Goal: Task Accomplishment & Management: Complete application form

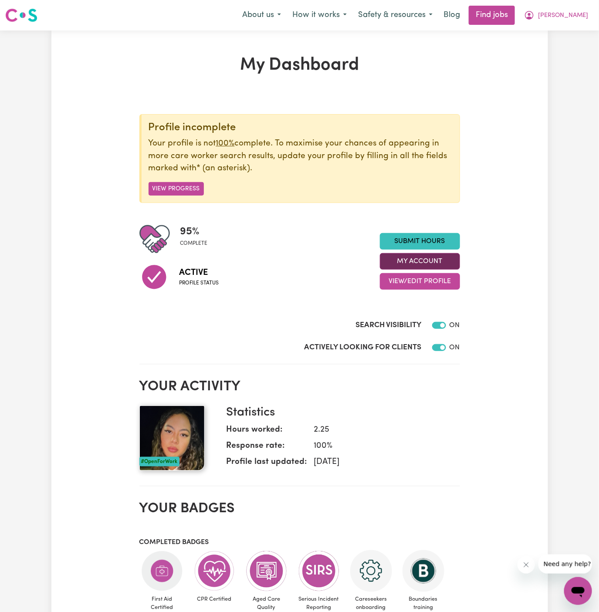
click at [434, 262] on button "My Account" at bounding box center [420, 261] width 80 height 17
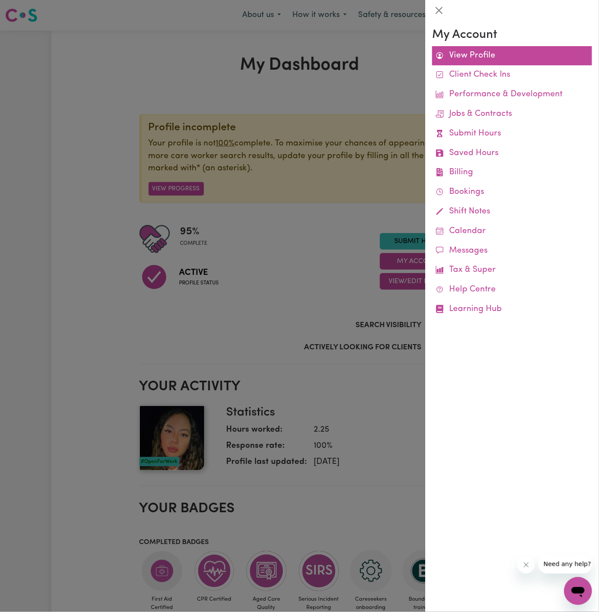
click at [484, 47] on link "View Profile" at bounding box center [512, 56] width 160 height 20
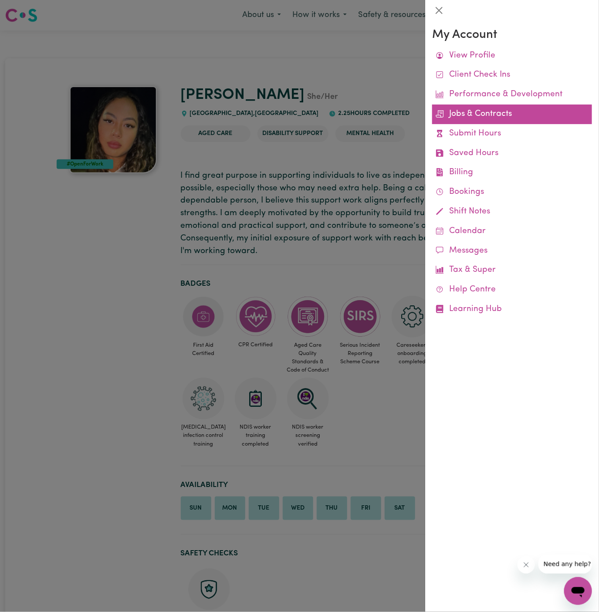
click at [492, 116] on link "Jobs & Contracts" at bounding box center [512, 115] width 160 height 20
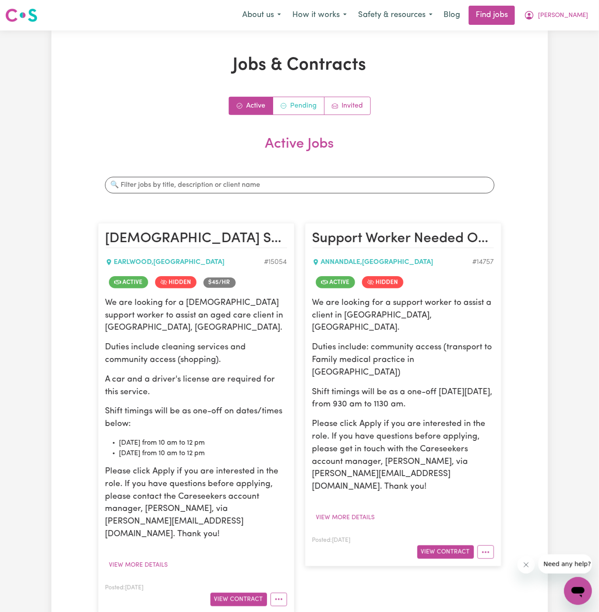
click at [313, 107] on link "Pending" at bounding box center [298, 105] width 51 height 17
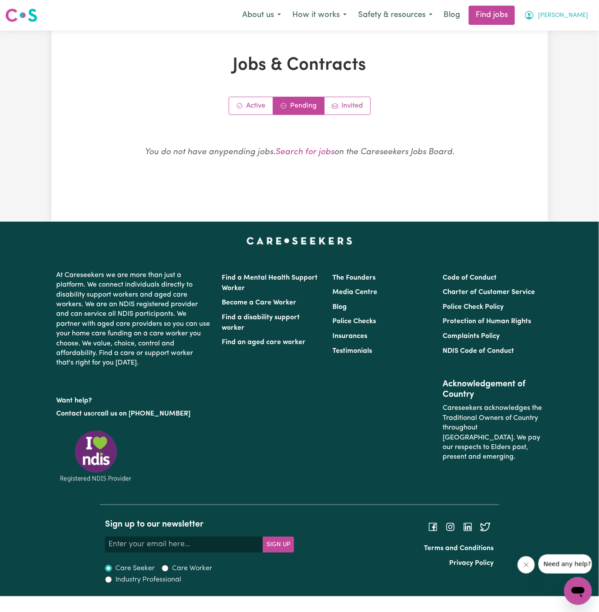
click at [579, 19] on span "[PERSON_NAME]" at bounding box center [563, 16] width 50 height 10
click at [579, 27] on link "My Account" at bounding box center [559, 34] width 69 height 17
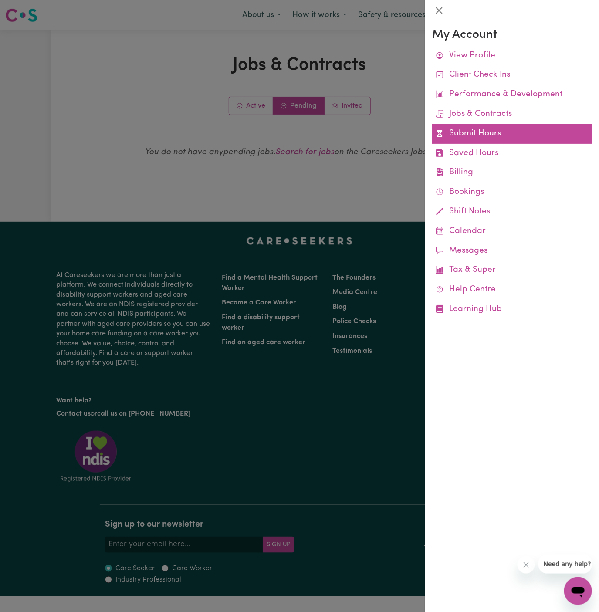
click at [476, 132] on link "Submit Hours" at bounding box center [512, 134] width 160 height 20
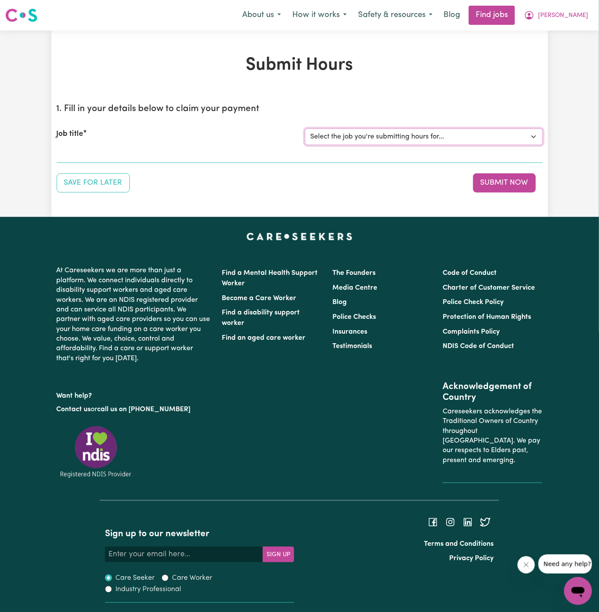
click at [366, 138] on select "Select the job you're submitting hours for... [[PERSON_NAME]] [DEMOGRAPHIC_DATA…" at bounding box center [424, 137] width 238 height 17
select select "15054"
click at [305, 129] on select "Select the job you're submitting hours for... [[PERSON_NAME]] [DEMOGRAPHIC_DATA…" at bounding box center [424, 137] width 238 height 17
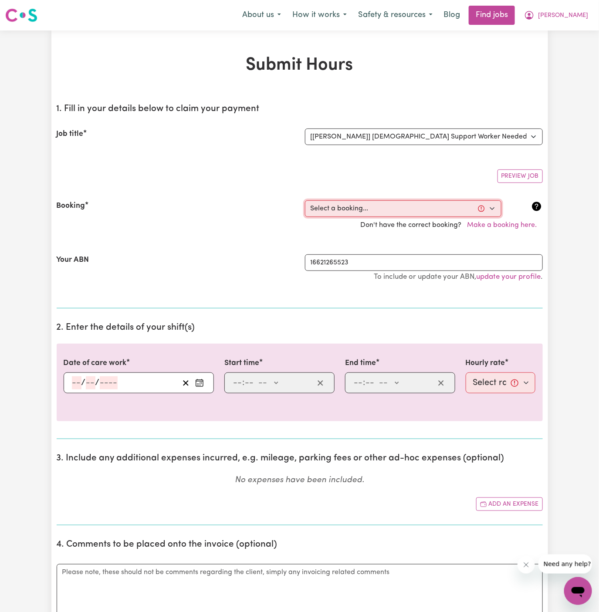
click at [380, 206] on select "Select a booking... [DATE] 10:00am to 12:00pm (ONE-OFF)" at bounding box center [403, 208] width 196 height 17
select select "363761"
click at [305, 200] on select "Select a booking... [DATE] 10:00am to 12:00pm (ONE-OFF)" at bounding box center [403, 208] width 196 height 17
type input "[DATE]"
type input "16"
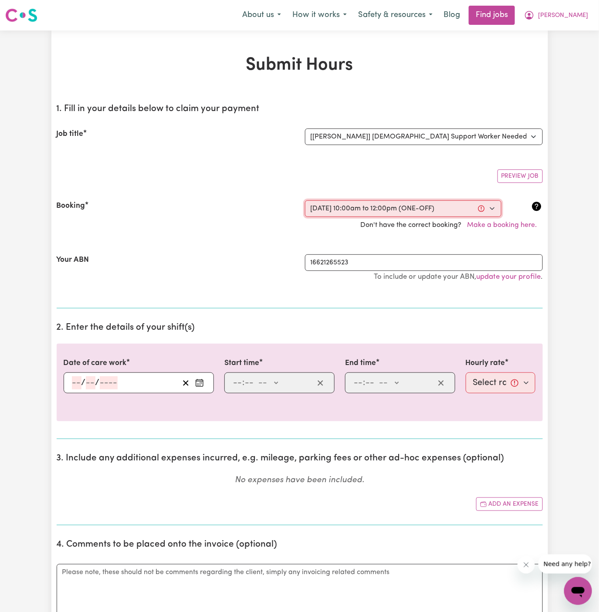
type input "9"
type input "2025"
type input "10:00"
type input "10"
type input "0"
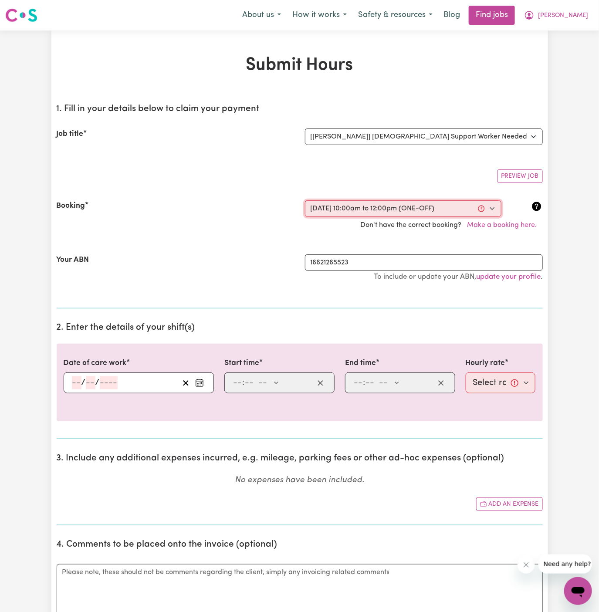
select select "am"
type input "12:00"
type input "12"
type input "0"
select select "pm"
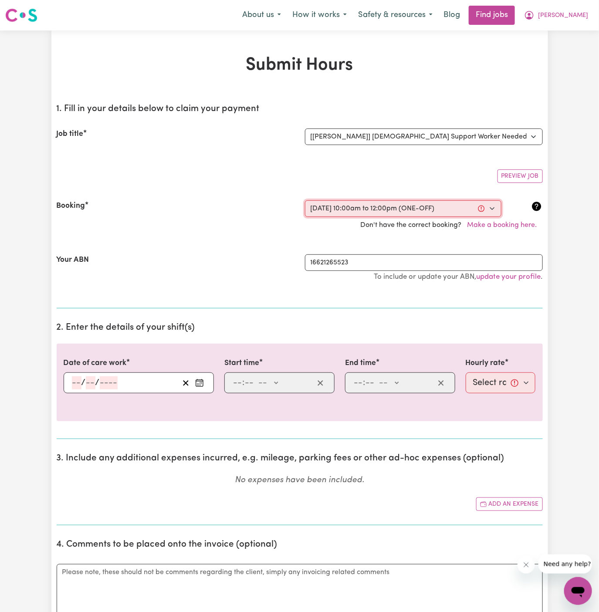
select select "45-Weekday"
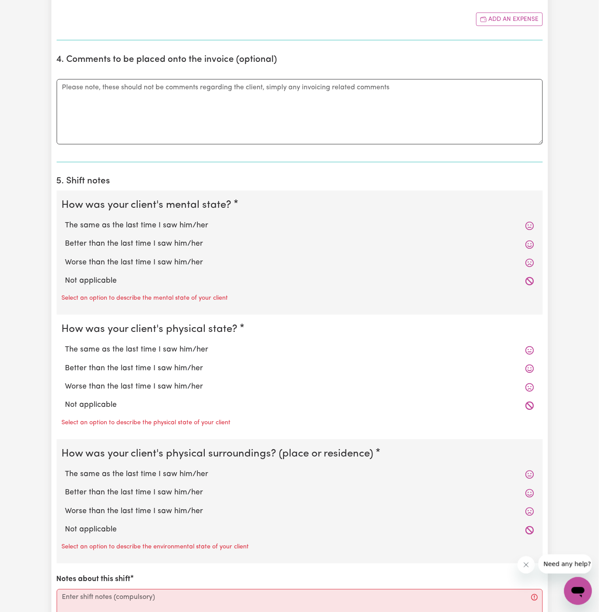
scroll to position [500, 0]
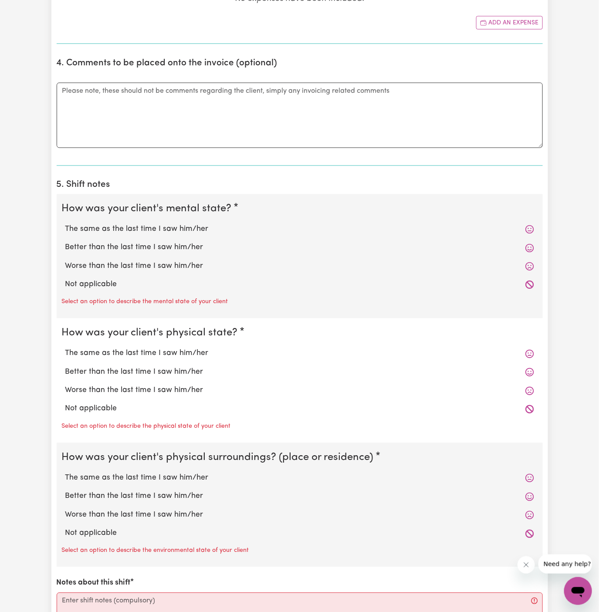
click at [175, 279] on label "Not applicable" at bounding box center [299, 284] width 469 height 11
click at [65, 279] on input "Not applicable" at bounding box center [65, 279] width 0 height 0
radio input "true"
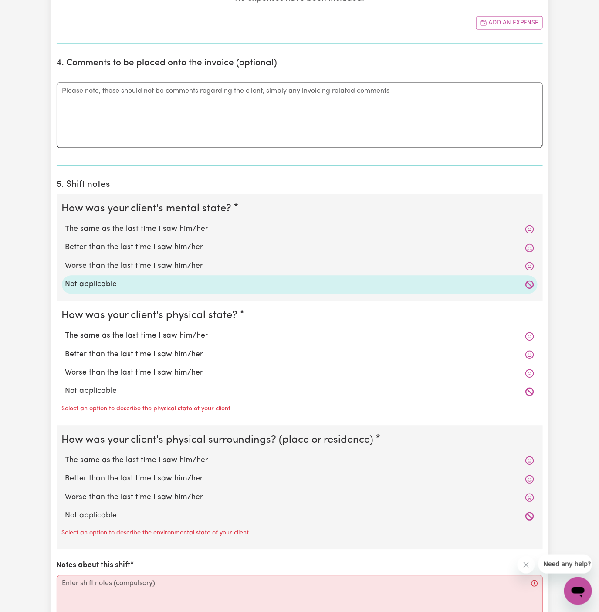
click at [169, 389] on label "Not applicable" at bounding box center [299, 391] width 469 height 11
click at [65, 386] on input "Not applicable" at bounding box center [65, 386] width 0 height 0
radio input "true"
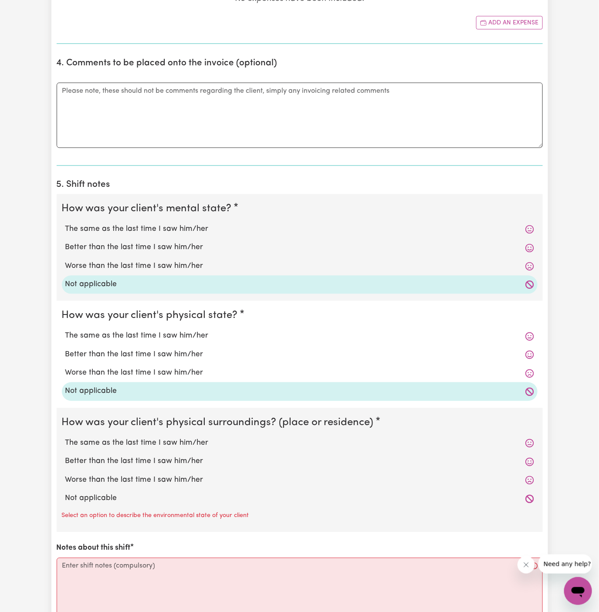
click at [165, 494] on label "Not applicable" at bounding box center [299, 498] width 469 height 11
click at [65, 493] on input "Not applicable" at bounding box center [65, 493] width 0 height 0
radio input "true"
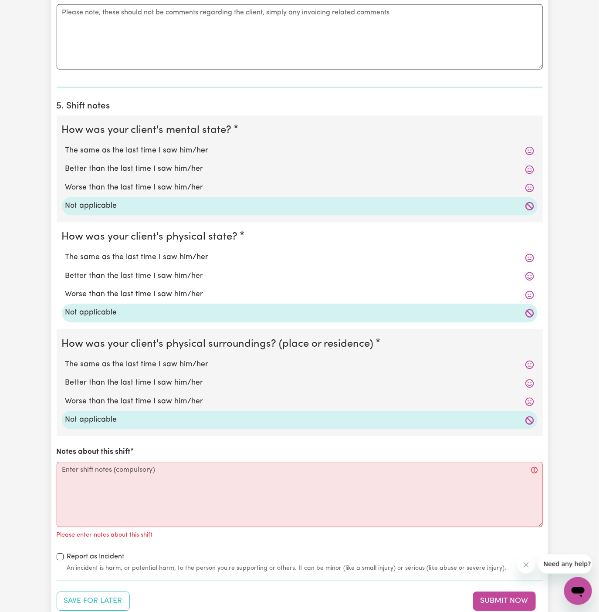
scroll to position [629, 0]
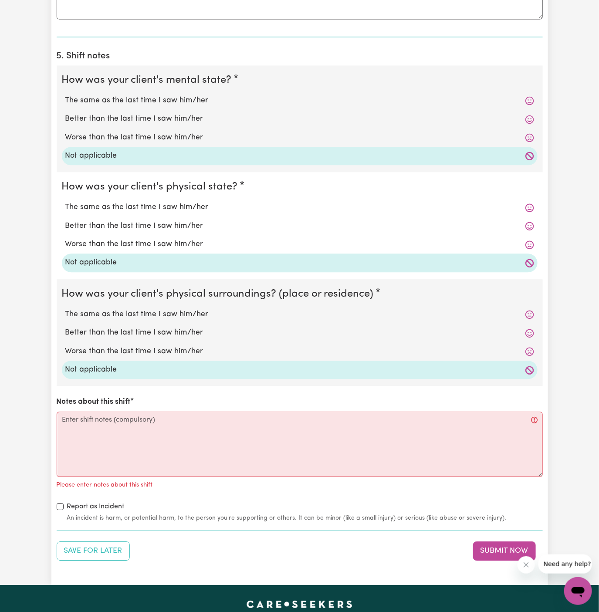
click at [165, 494] on div "How was your client's mental state? The same as the last time I saw him/her Bet…" at bounding box center [300, 293] width 486 height 457
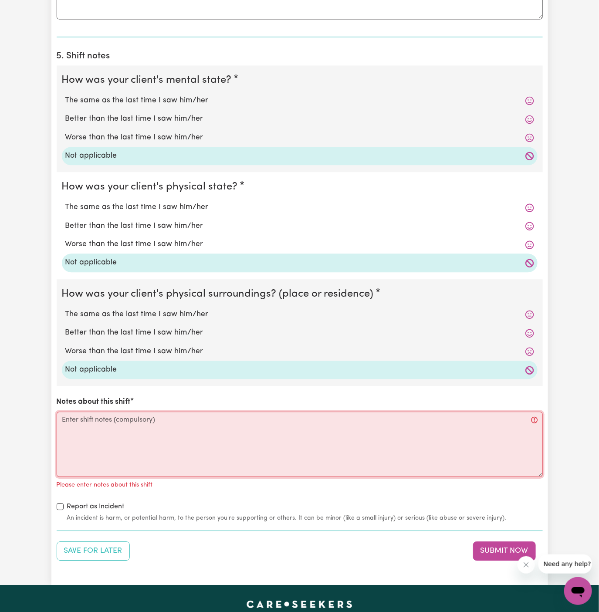
click at [185, 438] on textarea "Notes about this shift" at bounding box center [300, 444] width 486 height 65
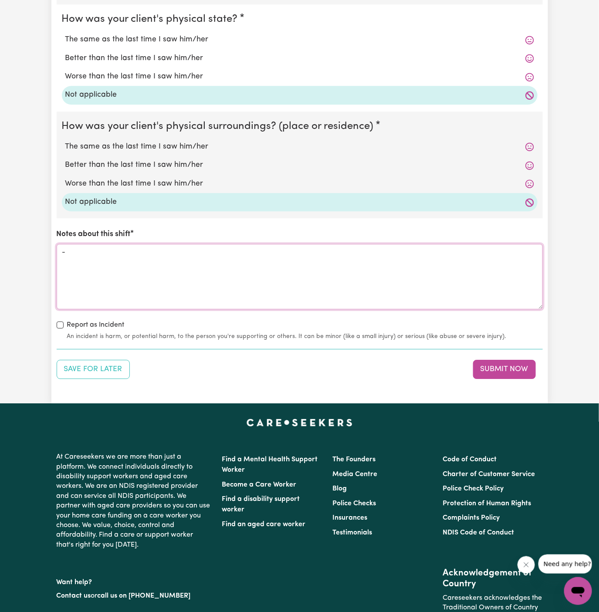
scroll to position [828, 0]
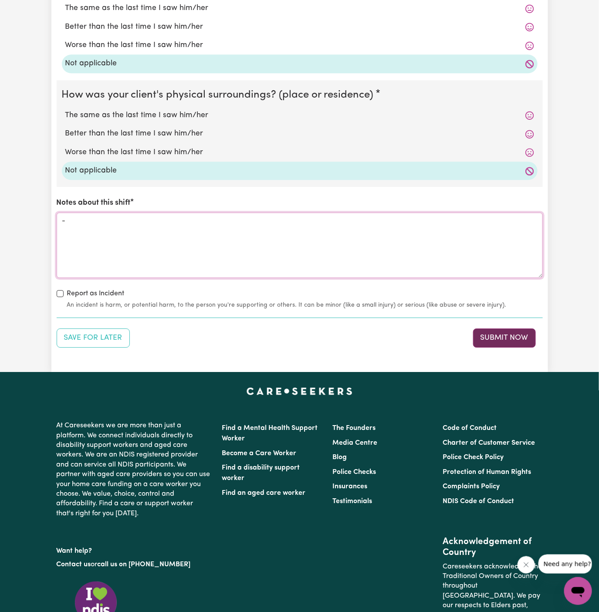
type textarea "-"
click at [520, 329] on button "Submit Now" at bounding box center [504, 338] width 63 height 19
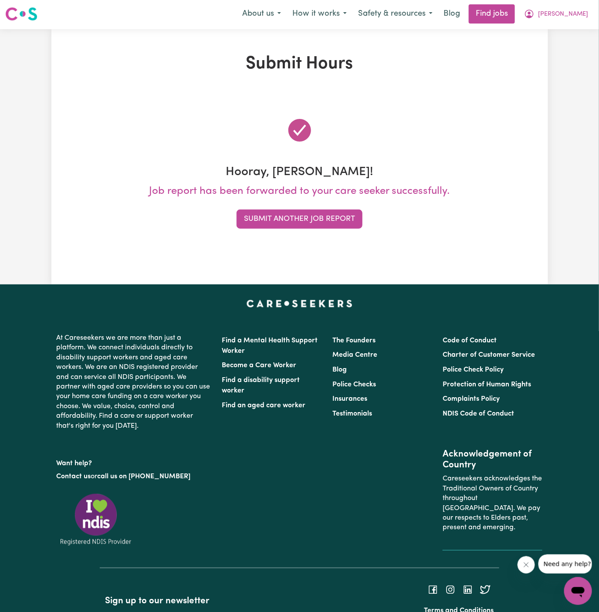
scroll to position [0, 0]
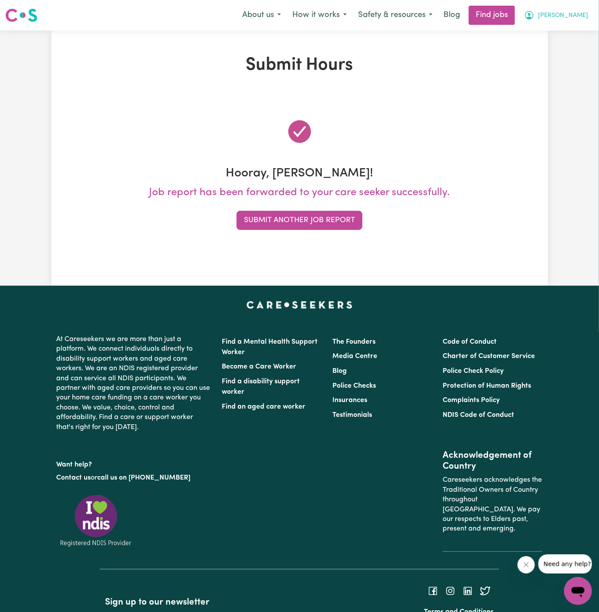
click at [578, 23] on button "[PERSON_NAME]" at bounding box center [555, 15] width 75 height 18
click at [578, 18] on span "[PERSON_NAME]" at bounding box center [563, 16] width 50 height 10
click at [576, 12] on span "[PERSON_NAME]" at bounding box center [563, 16] width 50 height 10
click at [574, 28] on link "My Account" at bounding box center [559, 34] width 69 height 17
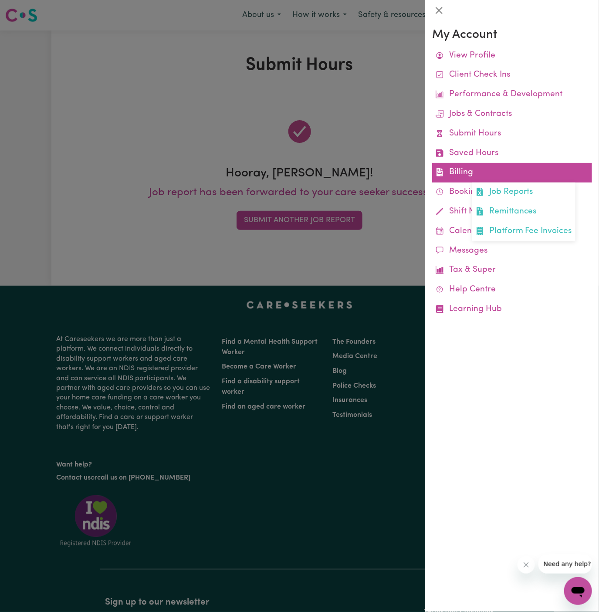
click at [474, 170] on link "Billing Job Reports Remittances Platform Fee Invoices" at bounding box center [512, 173] width 160 height 20
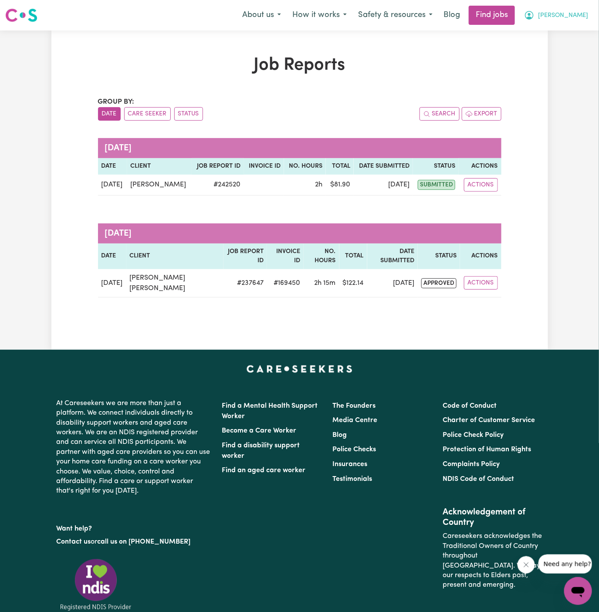
click at [580, 17] on span "[PERSON_NAME]" at bounding box center [563, 16] width 50 height 10
click at [579, 39] on link "My Account" at bounding box center [559, 34] width 69 height 17
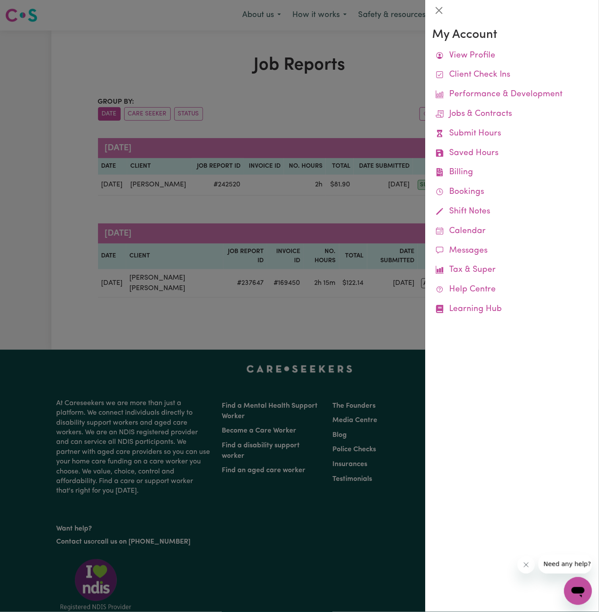
click at [579, 18] on div at bounding box center [512, 10] width 174 height 21
click at [403, 53] on div at bounding box center [299, 306] width 599 height 612
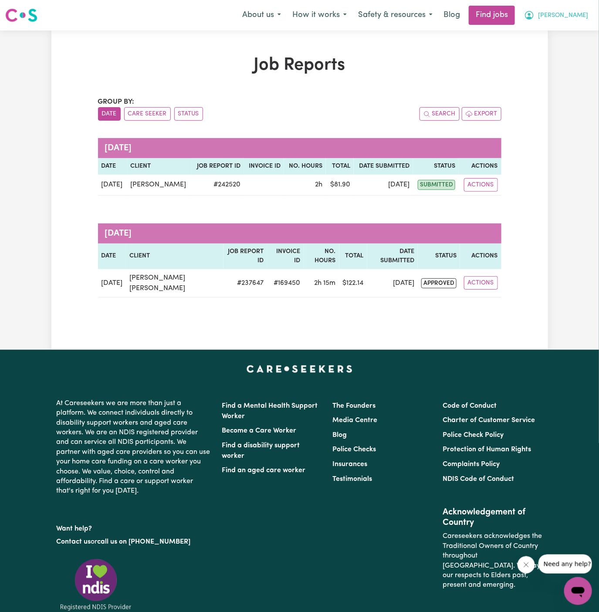
click at [576, 15] on span "[PERSON_NAME]" at bounding box center [563, 16] width 50 height 10
click at [576, 30] on link "My Account" at bounding box center [559, 34] width 69 height 17
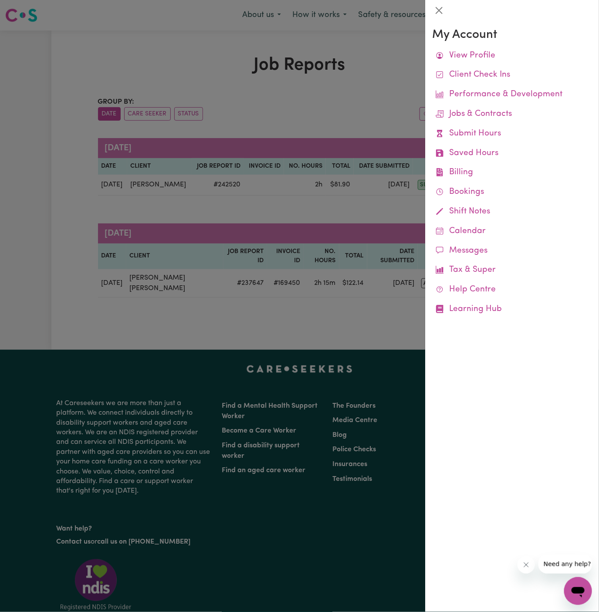
click at [580, 16] on div at bounding box center [512, 10] width 174 height 21
click at [417, 33] on div at bounding box center [299, 306] width 599 height 612
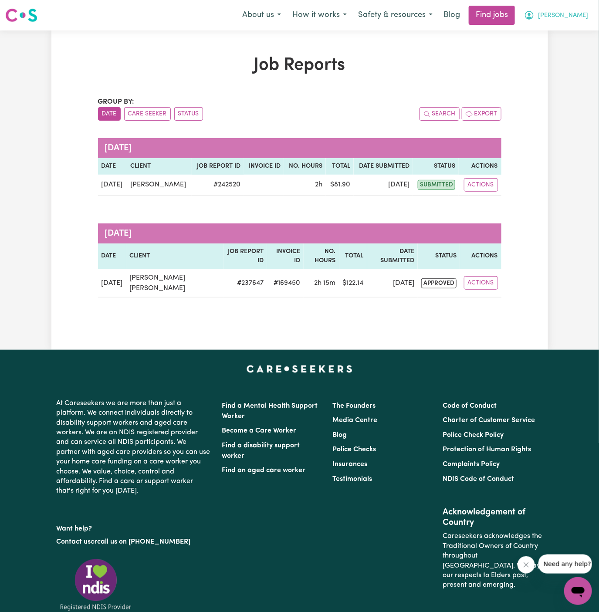
click at [580, 15] on span "[PERSON_NAME]" at bounding box center [563, 16] width 50 height 10
click at [580, 70] on link "Logout" at bounding box center [559, 66] width 69 height 17
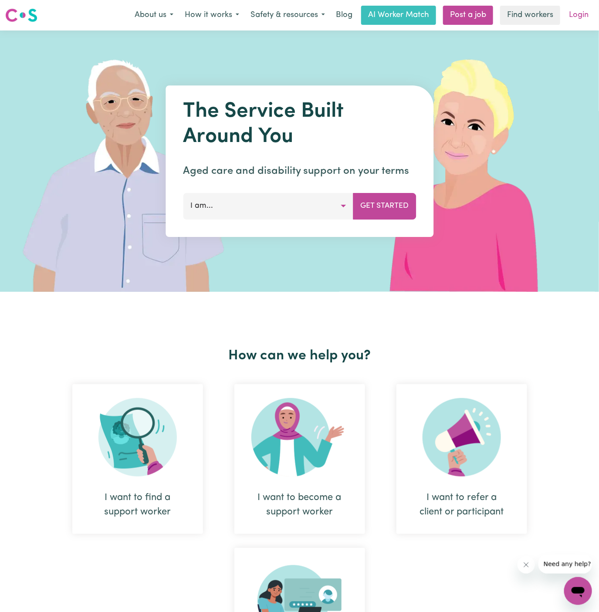
click at [581, 12] on link "Login" at bounding box center [579, 15] width 30 height 19
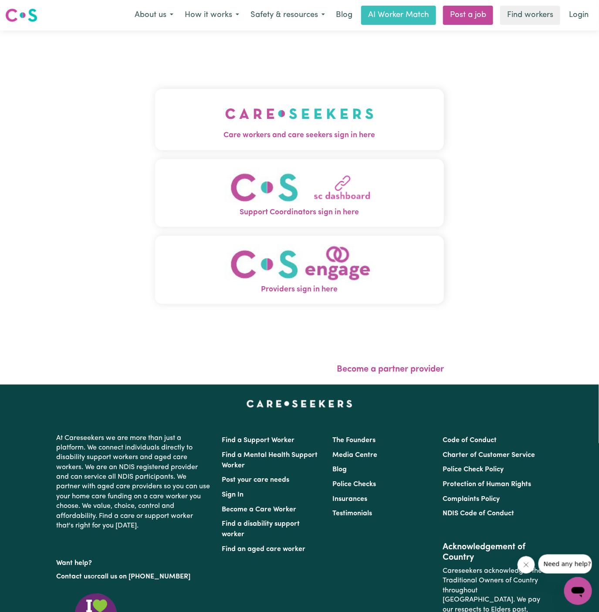
click at [271, 112] on img "Care workers and care seekers sign in here" at bounding box center [299, 114] width 149 height 32
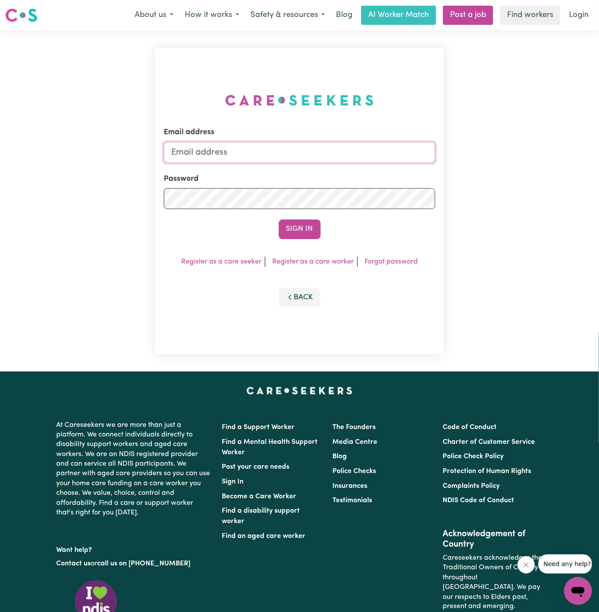
type input "[PERSON_NAME][EMAIL_ADDRESS][DOMAIN_NAME]"
click at [334, 149] on input "[PERSON_NAME][EMAIL_ADDRESS][DOMAIN_NAME]" at bounding box center [300, 152] width 272 height 21
click at [471, 18] on link "Post a job" at bounding box center [468, 15] width 50 height 19
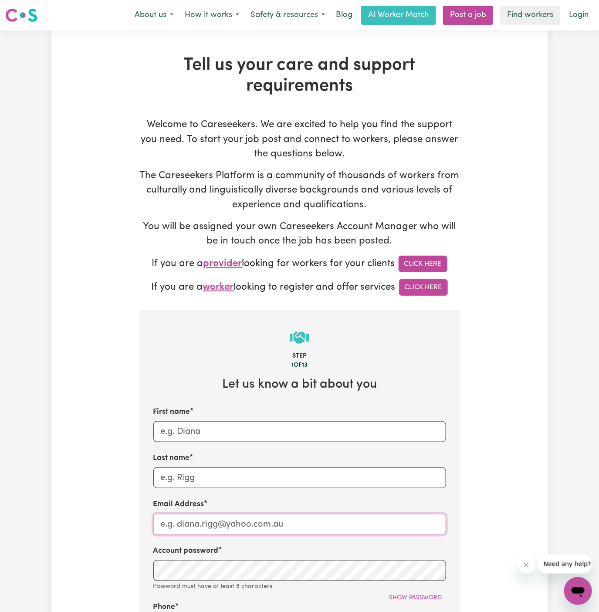
type input "[PERSON_NAME][EMAIL_ADDRESS][DOMAIN_NAME]"
click at [250, 410] on div "First name" at bounding box center [299, 425] width 293 height 36
click at [245, 429] on input "First name" at bounding box center [299, 431] width 293 height 21
paste input "[PERSON_NAME]"
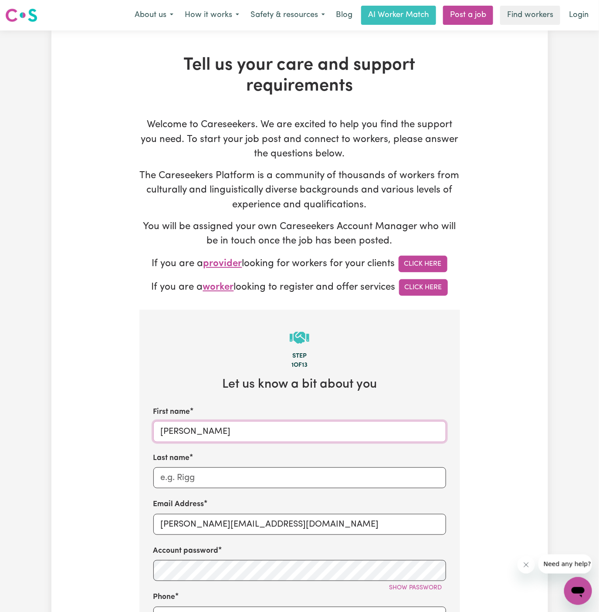
click at [217, 425] on input "[PERSON_NAME]" at bounding box center [299, 431] width 293 height 21
type input "[PERSON_NAME]"
click at [206, 473] on input "Last name" at bounding box center [299, 477] width 293 height 21
paste input "Kasell"
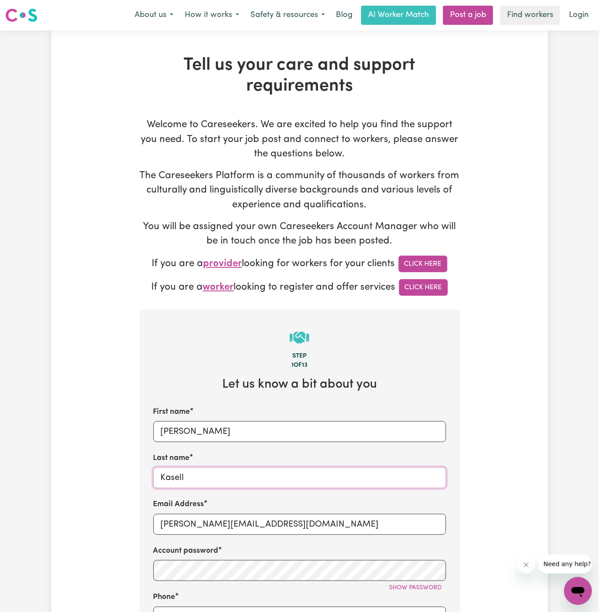
type input "Kasell"
click at [198, 507] on label "Email Address" at bounding box center [178, 504] width 51 height 11
click at [198, 514] on input "[PERSON_NAME][EMAIL_ADDRESS][DOMAIN_NAME]" at bounding box center [299, 524] width 293 height 21
drag, startPoint x: 177, startPoint y: 524, endPoint x: 367, endPoint y: 523, distance: 189.5
click at [367, 523] on input "[PERSON_NAME][EMAIL_ADDRESS][DOMAIN_NAME]" at bounding box center [299, 524] width 293 height 21
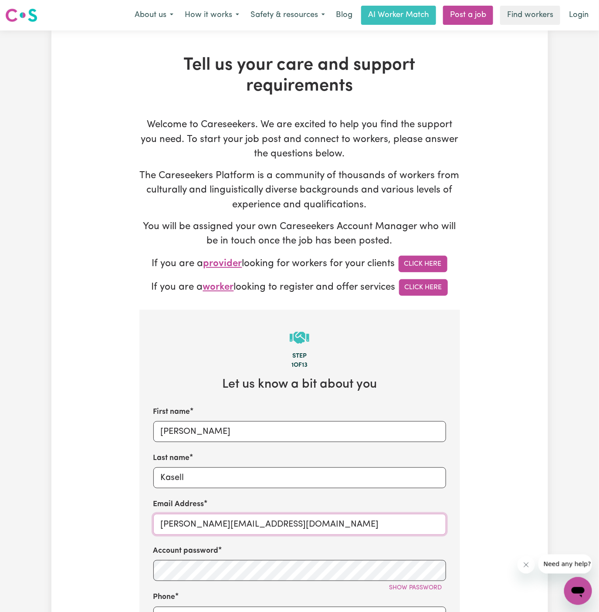
click at [367, 523] on input "[PERSON_NAME][EMAIL_ADDRESS][DOMAIN_NAME]" at bounding box center [299, 524] width 293 height 21
drag, startPoint x: 333, startPoint y: 521, endPoint x: 183, endPoint y: 522, distance: 150.3
click at [183, 522] on input "[PERSON_NAME][EMAIL_ADDRESS][DOMAIN_NAME]" at bounding box center [299, 524] width 293 height 21
click at [312, 525] on input "[PERSON_NAME][EMAIL_ADDRESS][DOMAIN_NAME]" at bounding box center [299, 524] width 293 height 21
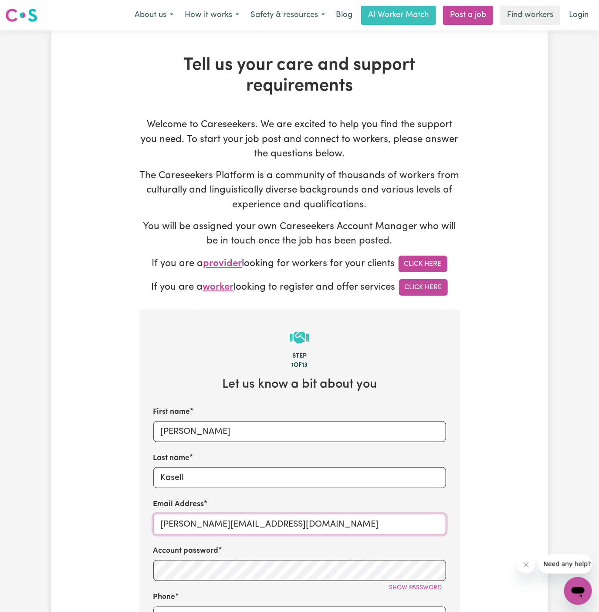
click at [312, 525] on input "[PERSON_NAME][EMAIL_ADDRESS][DOMAIN_NAME]" at bounding box center [299, 524] width 293 height 21
paste input "MaureenKasellYS"
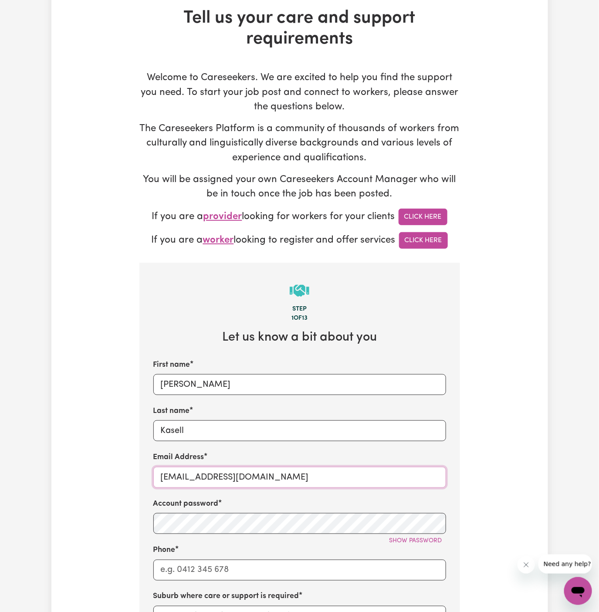
scroll to position [81, 0]
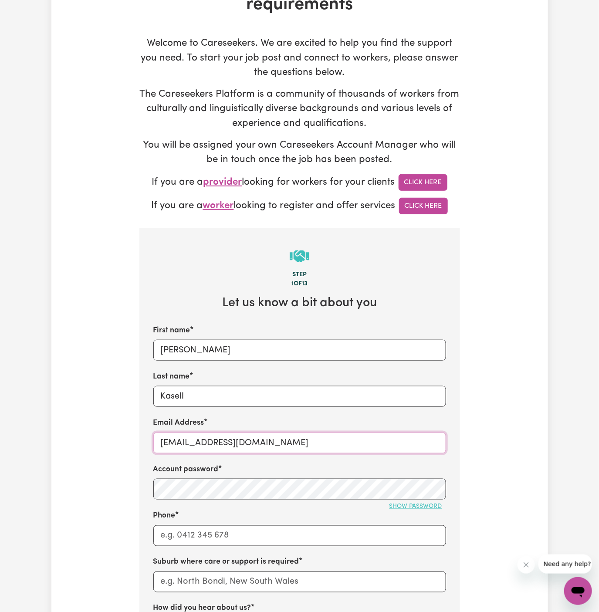
type input "[EMAIL_ADDRESS][DOMAIN_NAME]"
click at [424, 501] on button "Show password" at bounding box center [416, 507] width 61 height 14
click at [424, 501] on button "Hide password" at bounding box center [418, 507] width 56 height 14
click at [424, 501] on button "Show password" at bounding box center [416, 507] width 61 height 14
click at [324, 530] on input "Phone" at bounding box center [299, 535] width 293 height 21
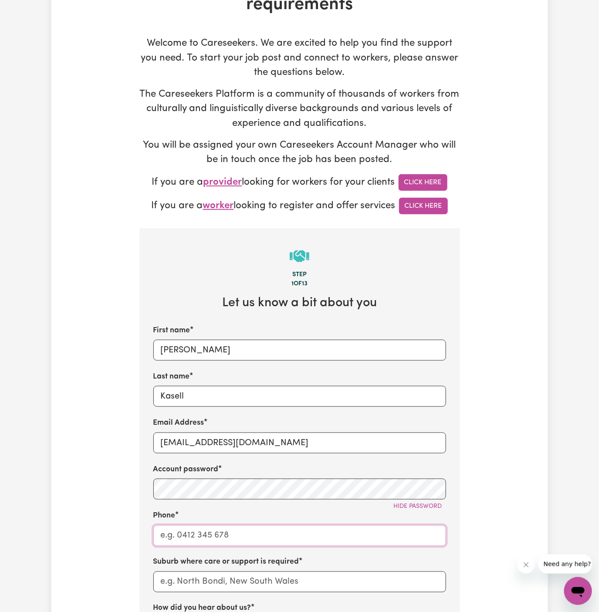
type input "1300765465"
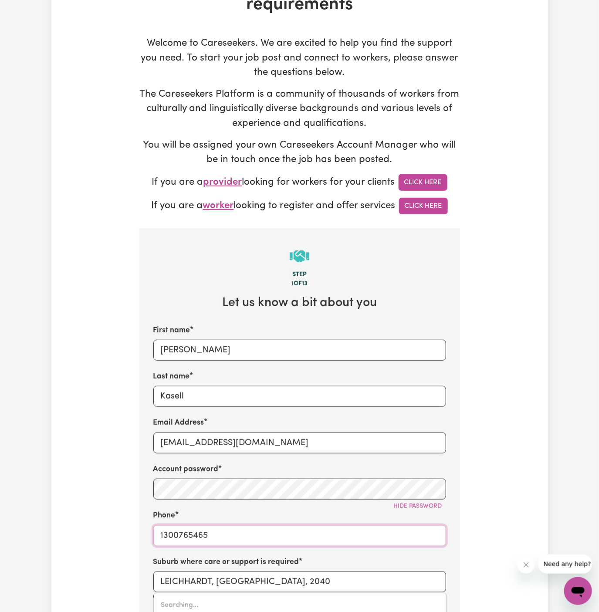
scroll to position [140, 0]
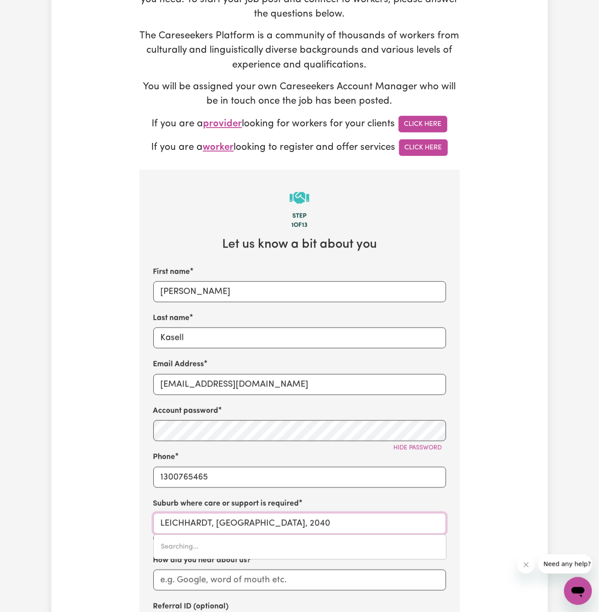
click at [291, 524] on input "LEICHHARDT, [GEOGRAPHIC_DATA], 2040" at bounding box center [299, 523] width 293 height 21
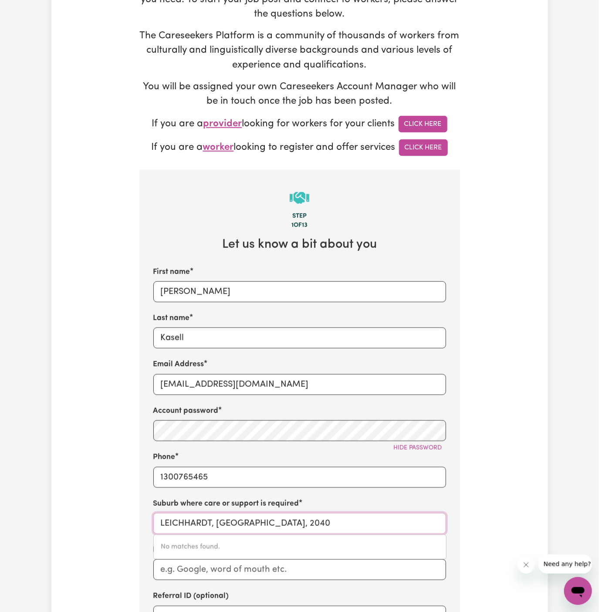
click at [291, 524] on input "LEICHHARDT, [GEOGRAPHIC_DATA], 2040" at bounding box center [299, 523] width 293 height 21
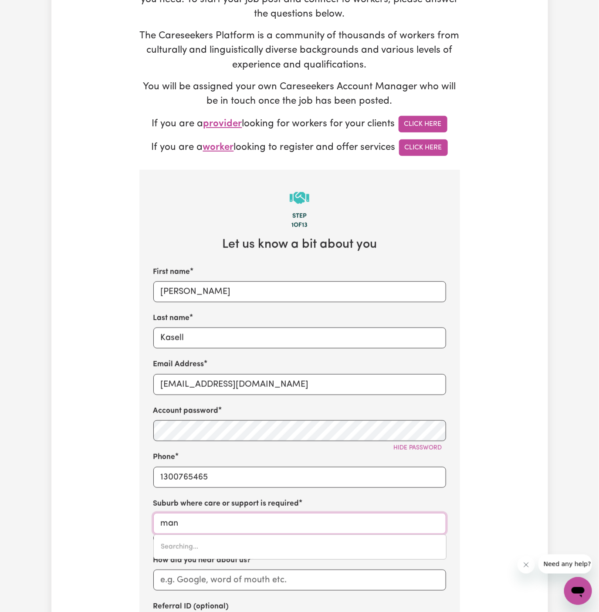
type input "manl"
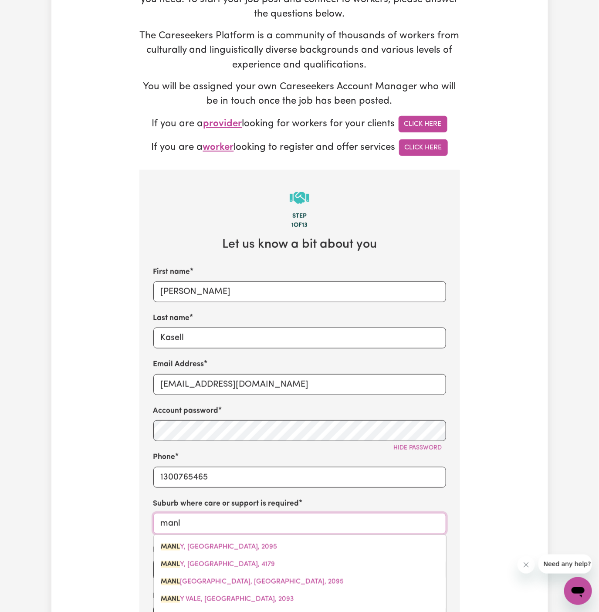
type input "manlY, [GEOGRAPHIC_DATA], 2095"
type input "manly"
type input "manly, [GEOGRAPHIC_DATA], 2095"
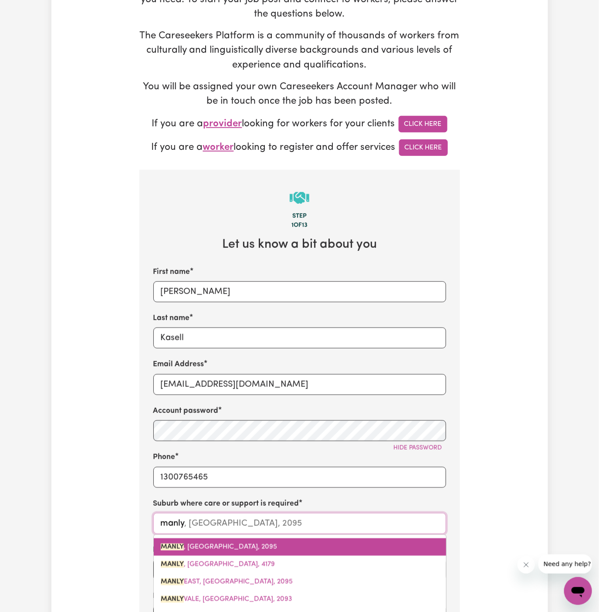
click at [253, 544] on span "MANLY , [GEOGRAPHIC_DATA], 2095" at bounding box center [219, 547] width 116 height 7
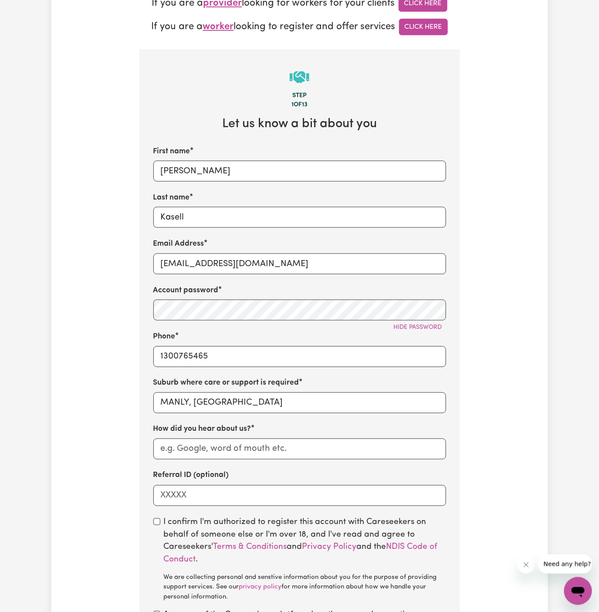
scroll to position [269, 0]
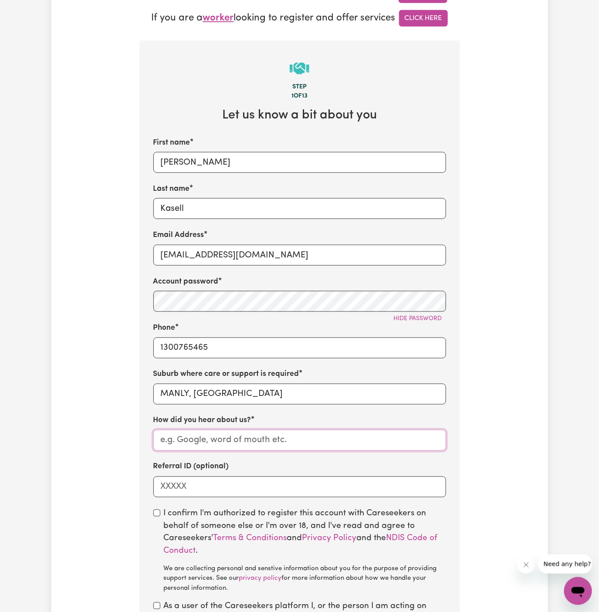
click at [249, 435] on input "How did you hear about us?" at bounding box center [299, 440] width 293 height 21
paste input "YS HCP"
click at [167, 438] on input "YS HCP" at bounding box center [299, 440] width 293 height 21
type input "YourSide HCP"
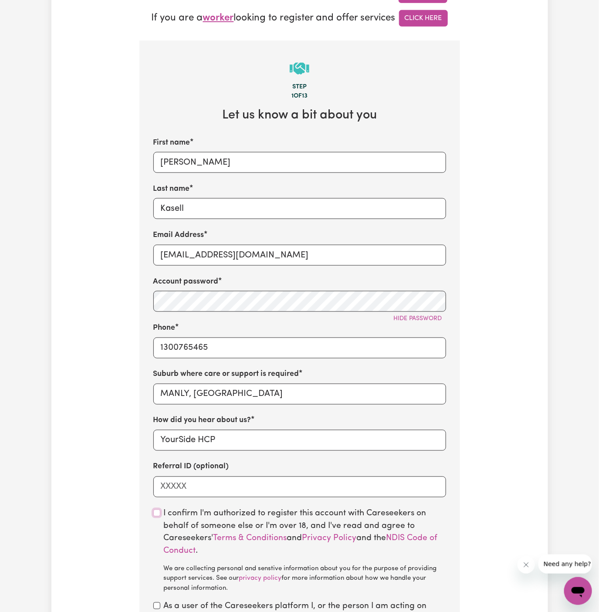
click at [157, 512] on input "checkbox" at bounding box center [156, 513] width 7 height 7
checkbox input "true"
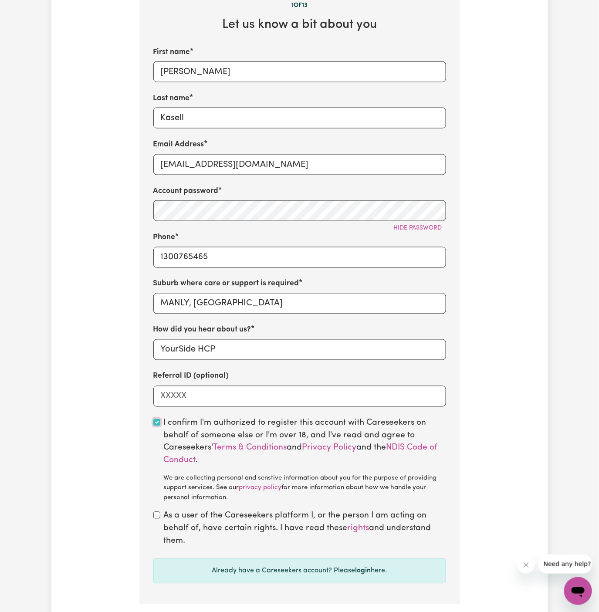
scroll to position [366, 0]
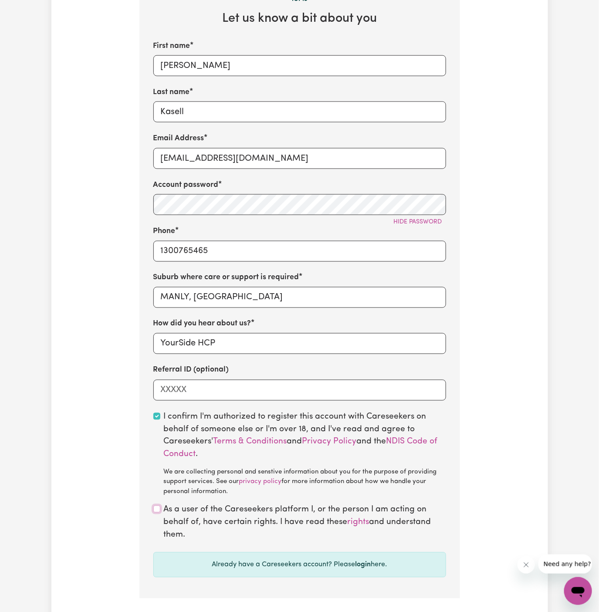
click at [157, 508] on input "checkbox" at bounding box center [156, 509] width 7 height 7
checkbox input "true"
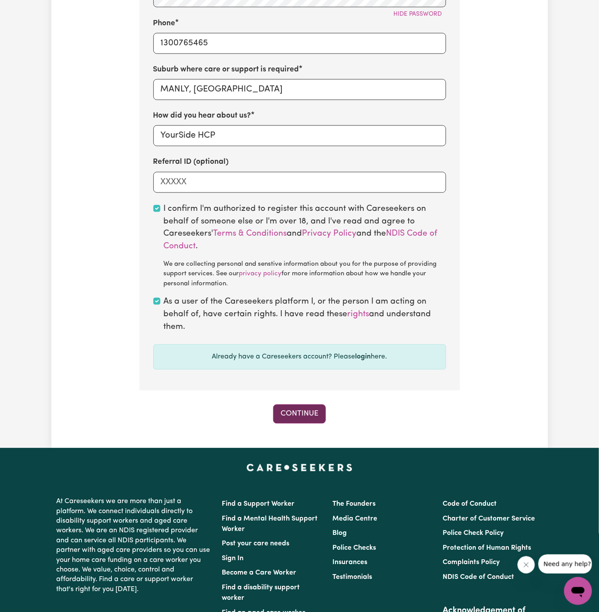
click at [299, 415] on button "Continue" at bounding box center [299, 414] width 53 height 19
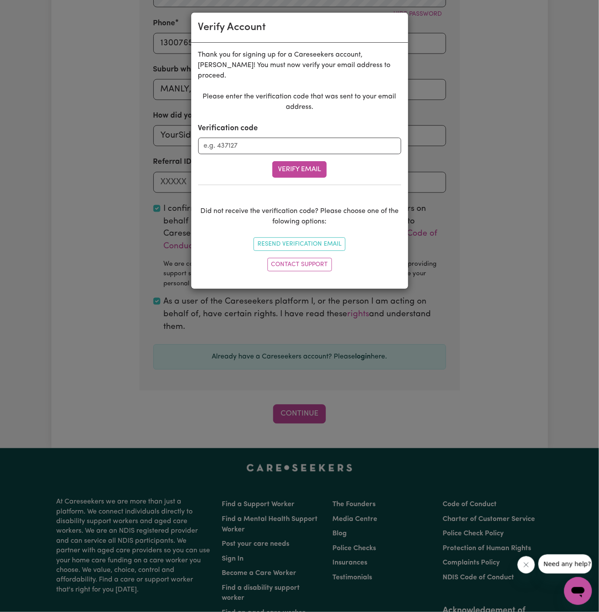
click at [281, 125] on div "Verification code" at bounding box center [299, 138] width 203 height 31
click at [281, 138] on input "Verification code" at bounding box center [299, 146] width 203 height 17
paste input "851688"
type input "851688"
click at [307, 166] on div "Please enter the verification code that was sent to your email address. Verific…" at bounding box center [299, 182] width 203 height 183
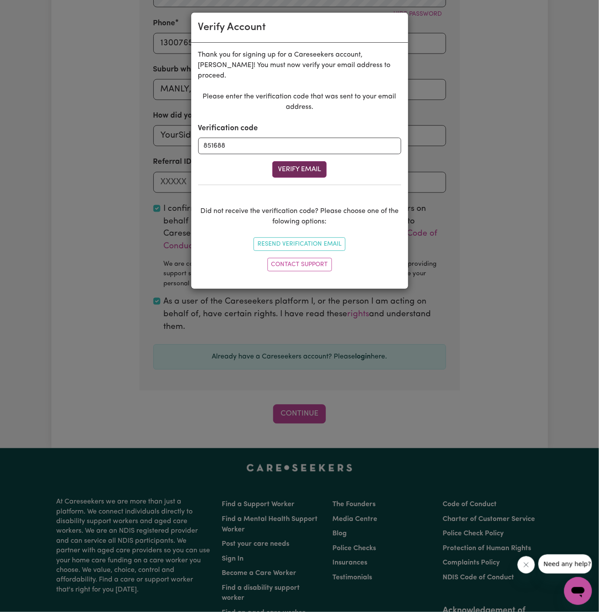
click at [309, 161] on button "Verify Email" at bounding box center [299, 169] width 54 height 17
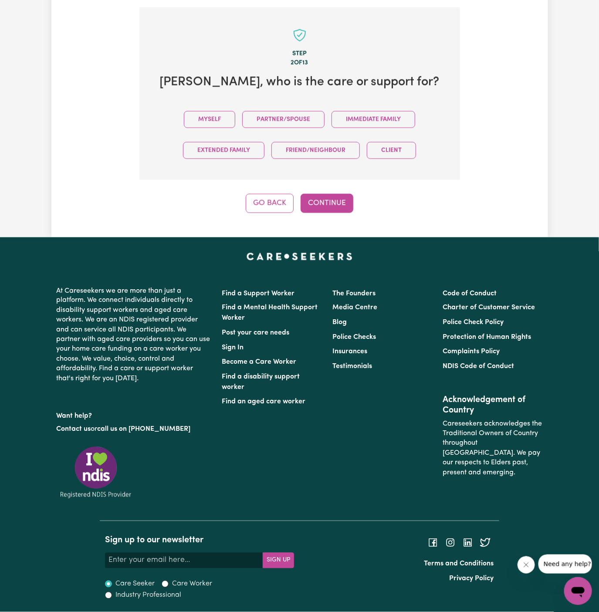
scroll to position [301, 0]
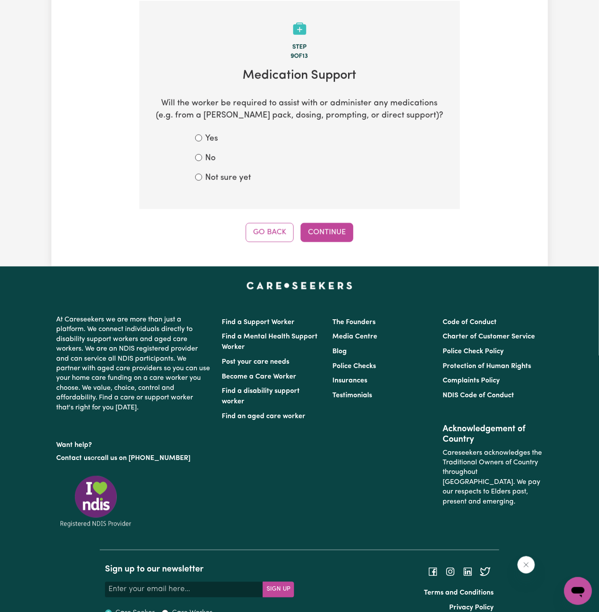
click at [230, 174] on label "Not sure yet" at bounding box center [229, 178] width 46 height 13
click at [202, 174] on input "Not sure yet" at bounding box center [198, 177] width 7 height 7
radio input "true"
click at [322, 232] on button "Continue" at bounding box center [327, 232] width 53 height 19
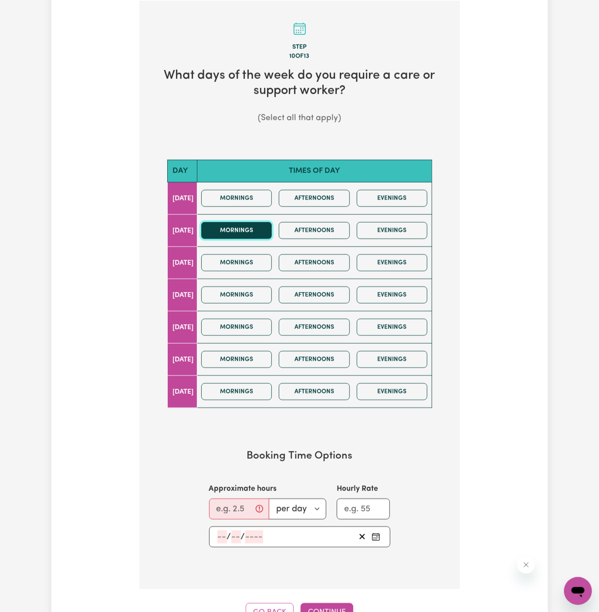
click at [257, 231] on button "Mornings" at bounding box center [236, 230] width 71 height 17
click at [260, 301] on button "Mornings" at bounding box center [236, 295] width 71 height 17
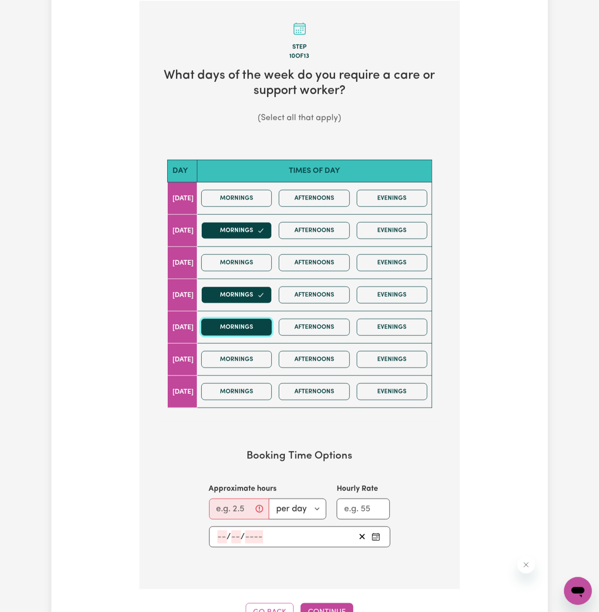
click at [261, 319] on button "Mornings" at bounding box center [236, 327] width 71 height 17
click at [321, 321] on button "Afternoons" at bounding box center [314, 327] width 71 height 17
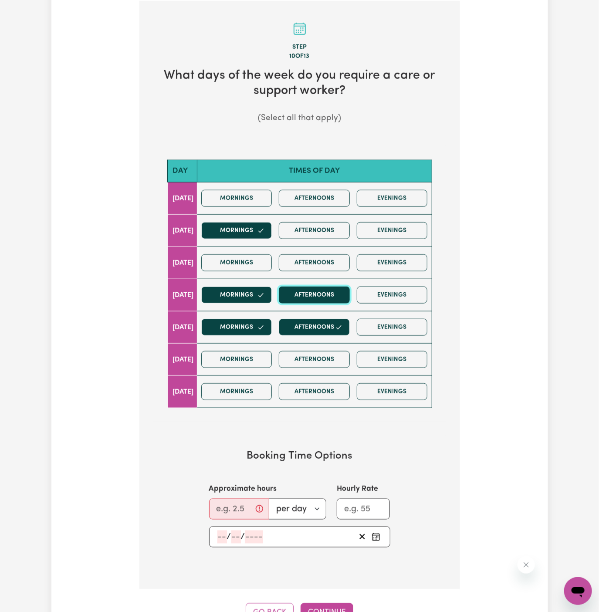
click at [321, 297] on button "Afternoons" at bounding box center [314, 295] width 71 height 17
click at [320, 232] on button "Afternoons" at bounding box center [314, 230] width 71 height 17
click at [236, 505] on input "Approximate hours" at bounding box center [239, 509] width 60 height 21
click at [228, 504] on input "Approximate hours" at bounding box center [239, 509] width 60 height 21
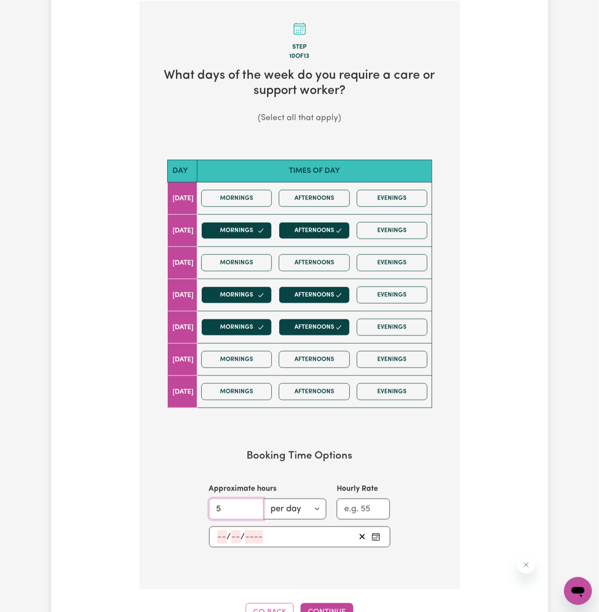
type input "5"
click at [222, 531] on input "number" at bounding box center [222, 537] width 10 height 13
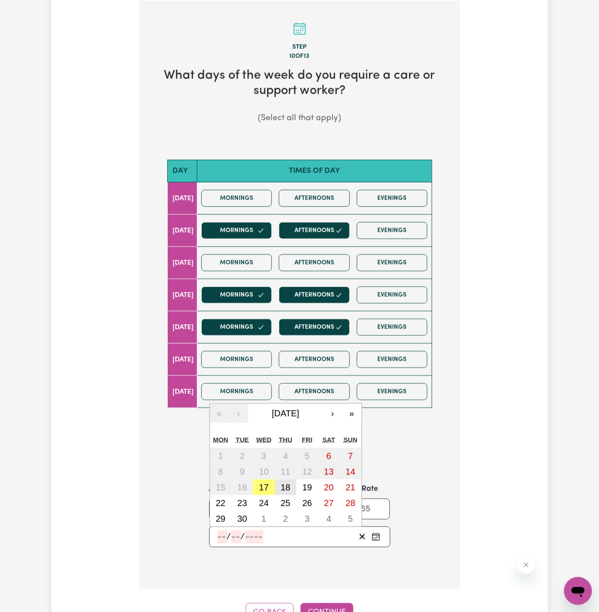
click at [282, 489] on button "18" at bounding box center [286, 488] width 22 height 16
type input "2025-09-18"
type input "18"
type input "9"
type input "2025"
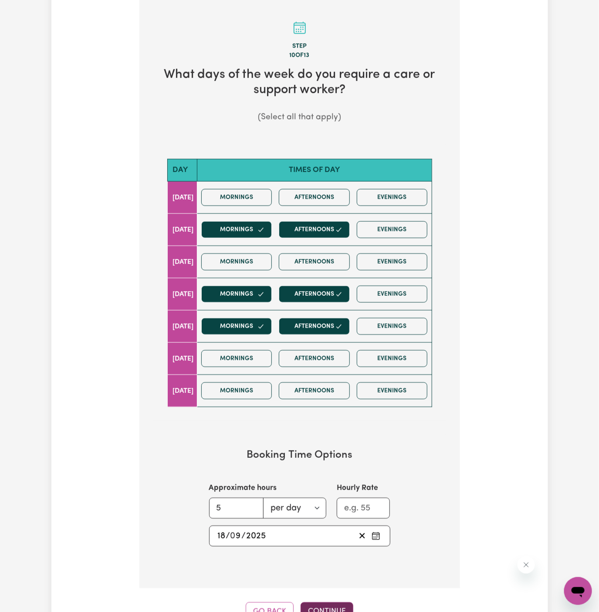
click at [329, 603] on button "Continue" at bounding box center [327, 612] width 53 height 19
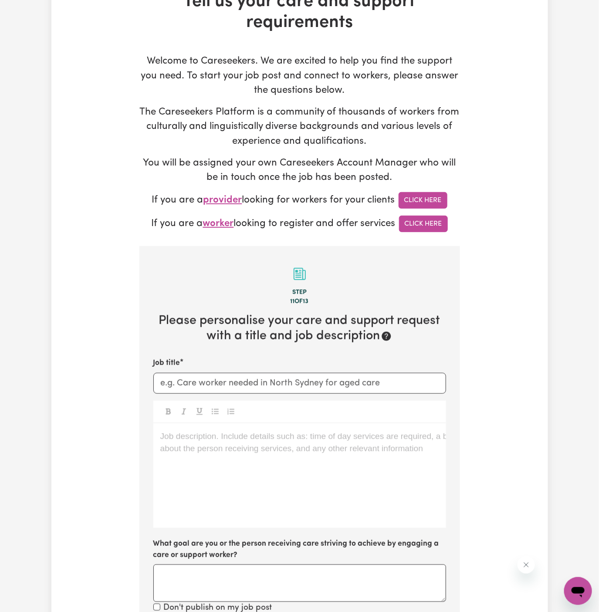
scroll to position [109, 0]
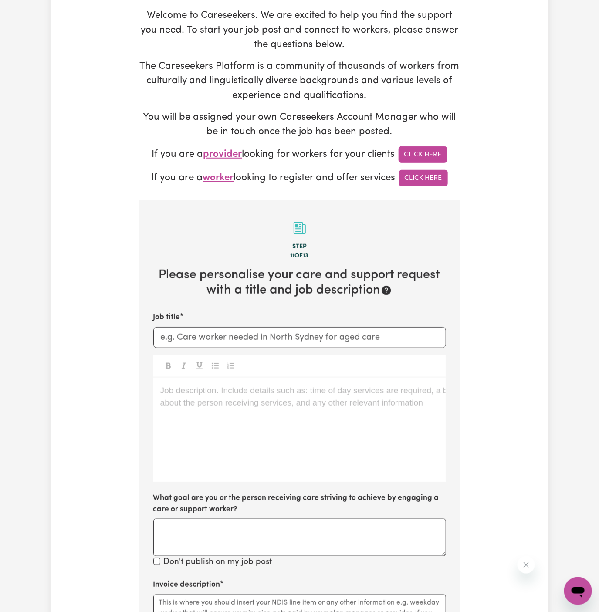
click at [315, 406] on div "Job description. Include details such as: time of day services are required, a …" at bounding box center [299, 430] width 293 height 105
click at [283, 396] on p "Job description. Include details such as: time of day services are required, a …" at bounding box center [299, 391] width 279 height 13
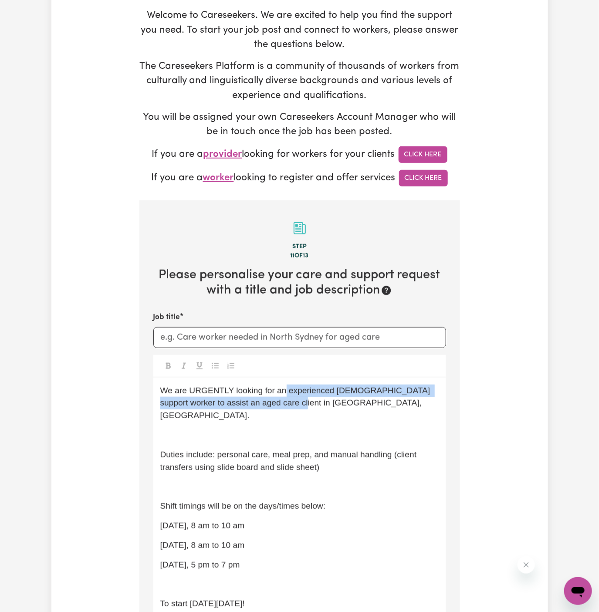
drag, startPoint x: 283, startPoint y: 396, endPoint x: 288, endPoint y: 465, distance: 69.4
click at [283, 404] on p "We are URGENTLY looking for an experienced female support worker to assist an a…" at bounding box center [299, 403] width 279 height 37
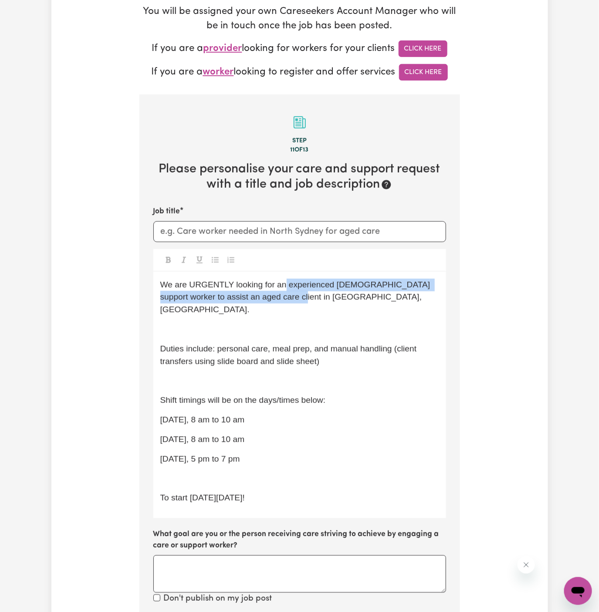
scroll to position [308, 0]
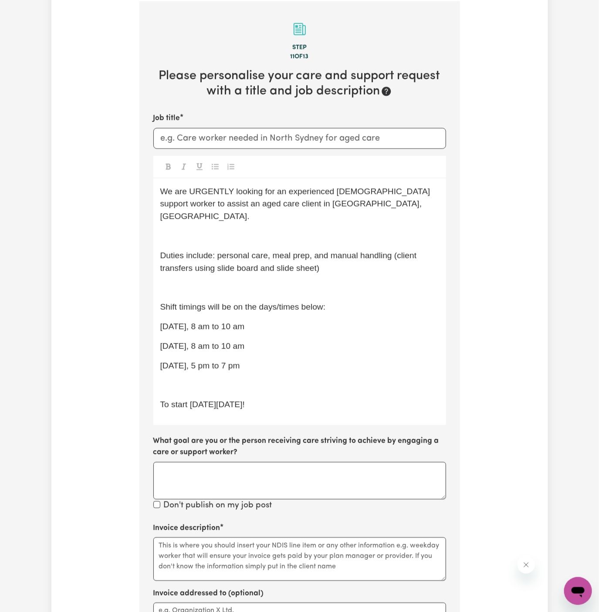
click at [273, 399] on p "To start on Friday, 19/09!" at bounding box center [299, 405] width 279 height 13
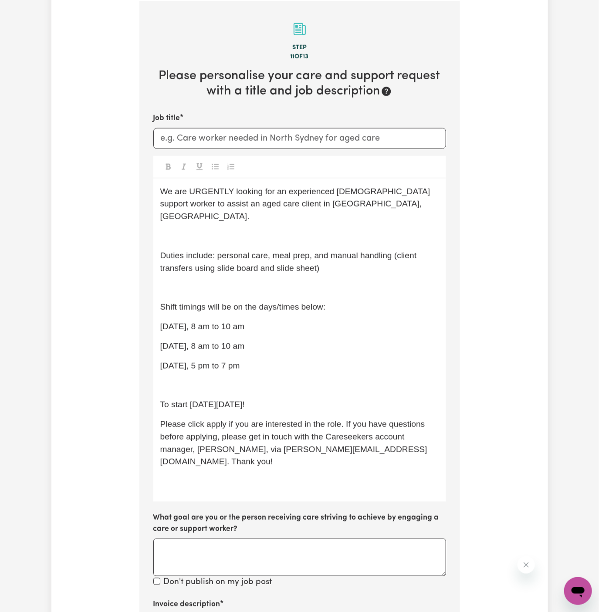
click at [275, 399] on p "To start on Friday, 19/09!" at bounding box center [299, 405] width 279 height 13
click at [277, 362] on div "We are URGENTLY looking for an experienced female support worker to assist an a…" at bounding box center [299, 340] width 293 height 323
drag, startPoint x: 265, startPoint y: 359, endPoint x: 159, endPoint y: 313, distance: 115.3
click at [159, 313] on div "We are URGENTLY looking for an experienced female support worker to assist an a…" at bounding box center [299, 340] width 293 height 323
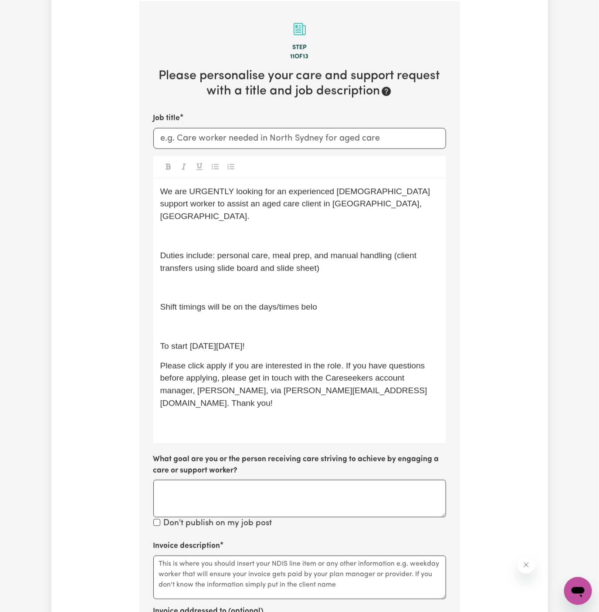
click at [159, 267] on div "We are URGENTLY looking for an experienced female support worker to assist an a…" at bounding box center [299, 311] width 293 height 265
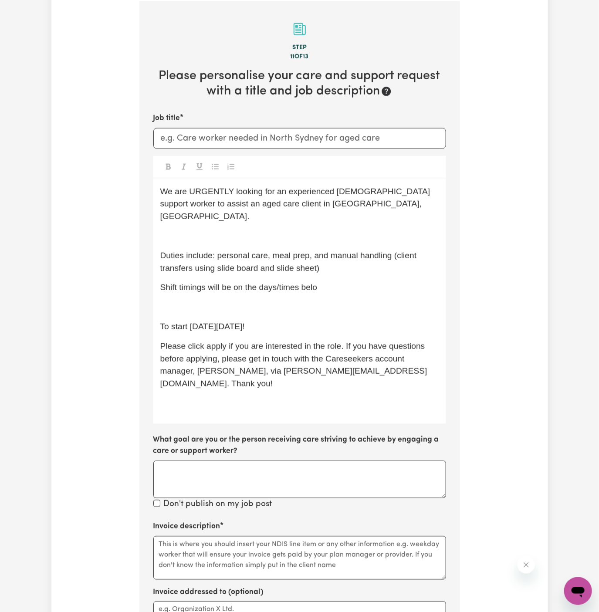
click at [233, 250] on p "Duties include: personal care, meal prep, and manual handling (client transfers…" at bounding box center [299, 262] width 279 height 25
click at [237, 234] on div "We are URGENTLY looking for an experienced female support worker to assist an a…" at bounding box center [299, 301] width 293 height 245
click at [252, 230] on p "﻿" at bounding box center [299, 236] width 279 height 13
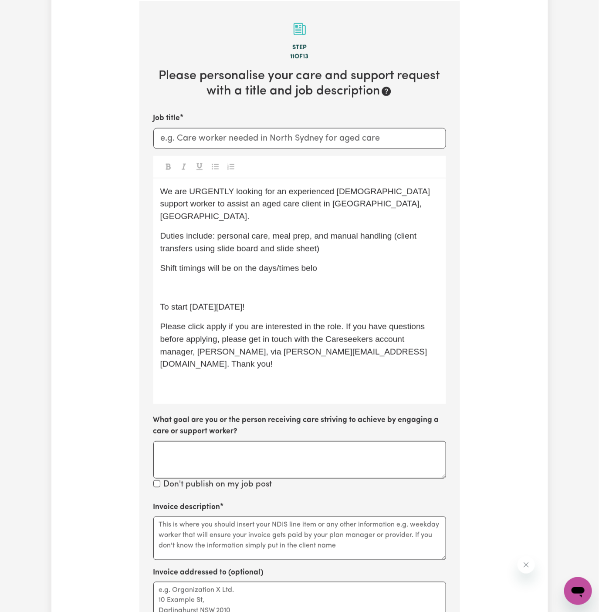
click at [209, 190] on span "We are URGENTLY looking for an experienced female support worker to assist an a…" at bounding box center [296, 204] width 272 height 34
click at [416, 187] on span "We are looking for an experienced female support worker to assist an aged care …" at bounding box center [288, 204] width 256 height 34
click at [416, 191] on span "We are looking for an experienced female support worker to assist an care clien…" at bounding box center [288, 204] width 256 height 34
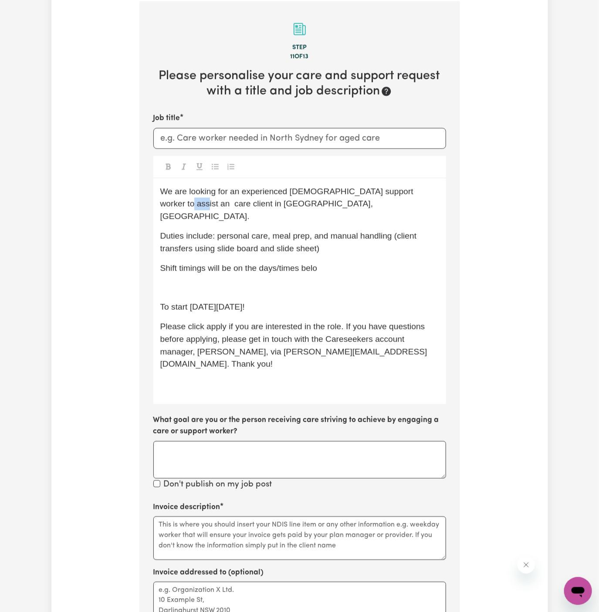
click at [416, 191] on span "We are looking for an experienced female support worker to assist an care clien…" at bounding box center [288, 204] width 256 height 34
drag, startPoint x: 170, startPoint y: 207, endPoint x: 211, endPoint y: 205, distance: 40.5
click at [211, 205] on span "We are looking for an experienced female support worker to assist a client in M…" at bounding box center [288, 204] width 256 height 34
click at [269, 231] on span "Duties include: personal care, meal prep, and manual handling (client transfers…" at bounding box center [289, 242] width 259 height 22
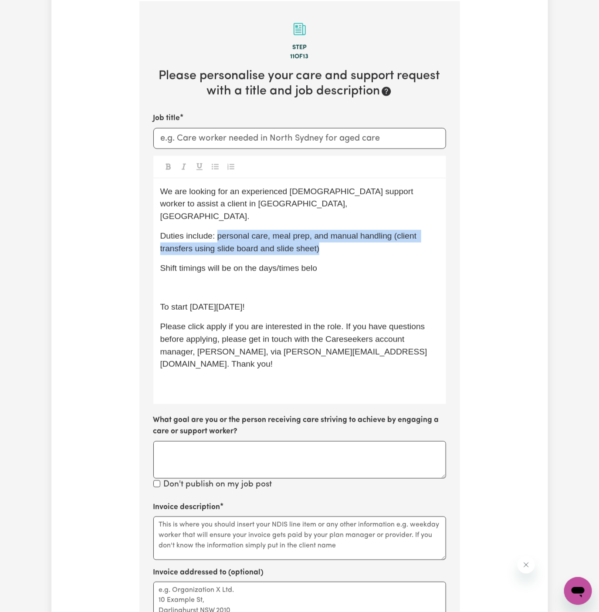
drag, startPoint x: 332, startPoint y: 237, endPoint x: 217, endPoint y: 225, distance: 115.7
click at [217, 230] on p "Duties include: personal care, meal prep, and manual handling (client transfers…" at bounding box center [299, 242] width 279 height 25
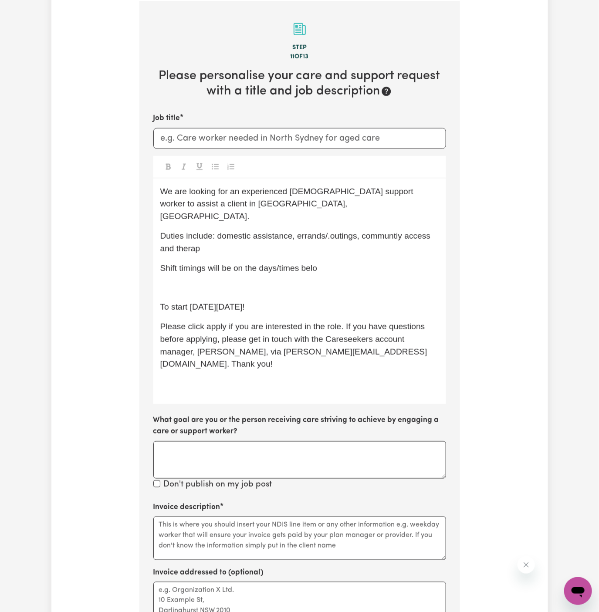
click at [344, 262] on p "Shift timings will be on the days/times belo" at bounding box center [299, 268] width 279 height 13
click at [334, 231] on span "Duties include: domestic assistance, errands/. outings, communtiy access and th…" at bounding box center [297, 242] width 275 height 22
click at [329, 231] on span "Duties include: domestic assistance, errands/. outings, communtiy access and th…" at bounding box center [297, 242] width 275 height 22
click at [388, 231] on span "Duties include: domestic assistance, errands/outings, communtiy access and ther…" at bounding box center [295, 242] width 271 height 22
click at [191, 235] on span "Duties include: domestic assistance, errands/outings, community access and ther…" at bounding box center [295, 242] width 271 height 22
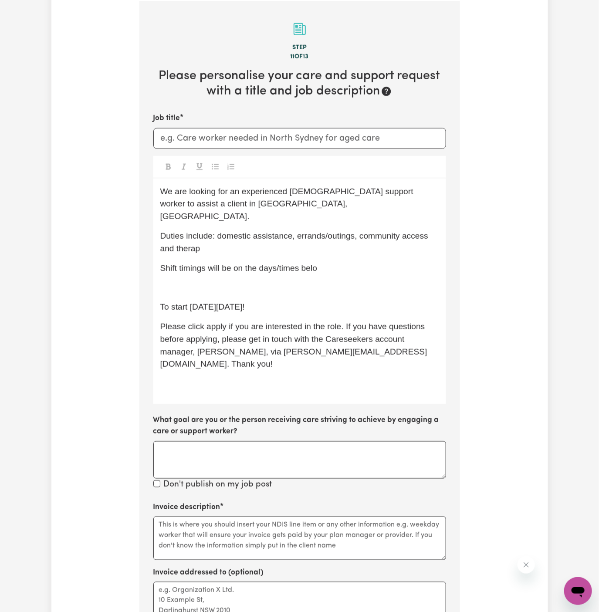
click at [206, 235] on p "Duties include: domestic assistance, errands/outings, community access and ther…" at bounding box center [299, 242] width 279 height 25
click at [171, 237] on span "Duties include: domestic assistance, errands/outings, community access and ther…" at bounding box center [295, 242] width 271 height 22
click at [309, 264] on span "Shift timings will be on the days/times belo" at bounding box center [238, 268] width 157 height 9
click at [259, 281] on p "﻿" at bounding box center [299, 287] width 279 height 13
drag, startPoint x: 246, startPoint y: 255, endPoint x: 414, endPoint y: 251, distance: 168.7
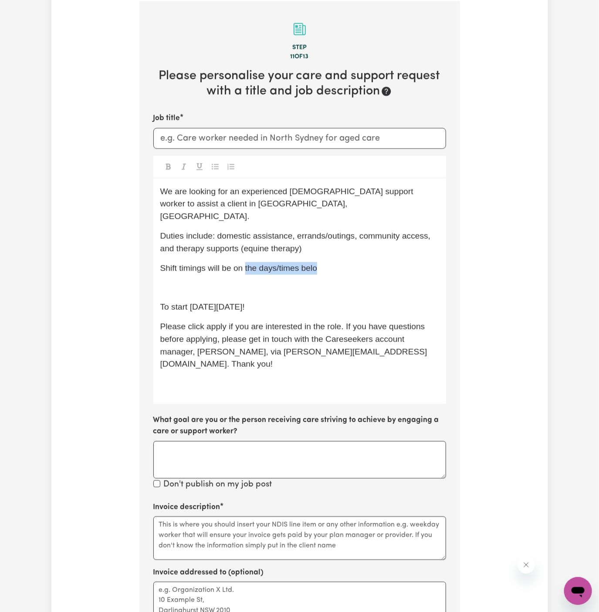
click at [414, 262] on p "Shift timings will be on the days/times belo" at bounding box center [299, 268] width 279 height 13
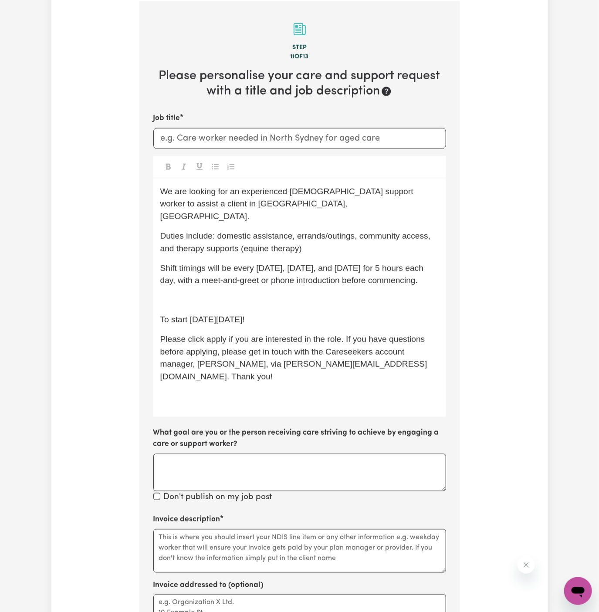
click at [335, 294] on p "﻿" at bounding box center [299, 300] width 279 height 13
click at [245, 315] on span "To start on Friday, 19/09!" at bounding box center [202, 319] width 85 height 9
click at [160, 315] on span "To start on Friday, 19/09!" at bounding box center [202, 319] width 85 height 9
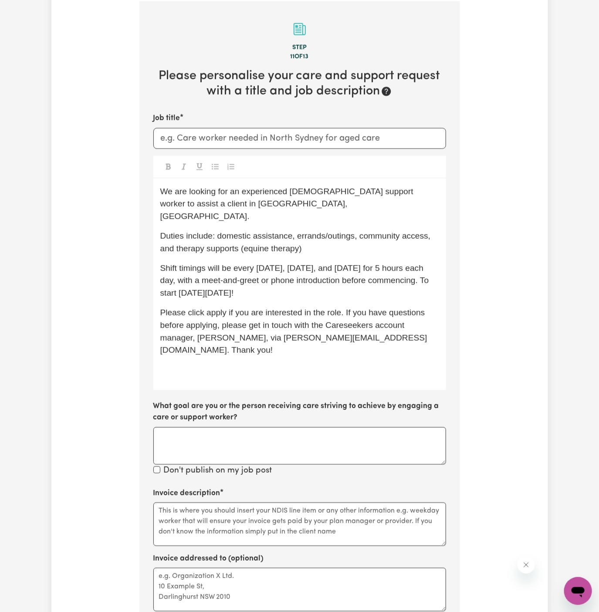
drag, startPoint x: 180, startPoint y: 283, endPoint x: 416, endPoint y: 282, distance: 235.7
click at [416, 282] on p "Shift timings will be every Tuesday, Thursday, and Friday for 5 hours each day,…" at bounding box center [299, 280] width 279 height 37
click at [216, 307] on p "Please click apply if you are interested in the role. If you have questions bef…" at bounding box center [299, 332] width 279 height 50
click at [231, 364] on p "﻿" at bounding box center [299, 370] width 279 height 13
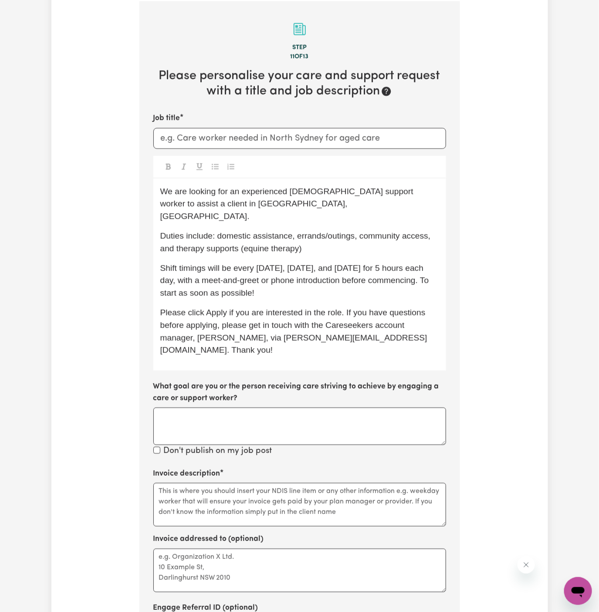
click at [259, 234] on span "Duties include: domestic assistance, errands/outings, community access, and the…" at bounding box center [296, 242] width 273 height 22
click at [257, 141] on input "Job title" at bounding box center [299, 138] width 293 height 21
click at [344, 135] on input "Female Support Worker Needed In" at bounding box center [299, 138] width 293 height 21
paste input "Macquarie Park, NSW"
type input "Female Support Worker Needed In Macquarie Park, NSW"
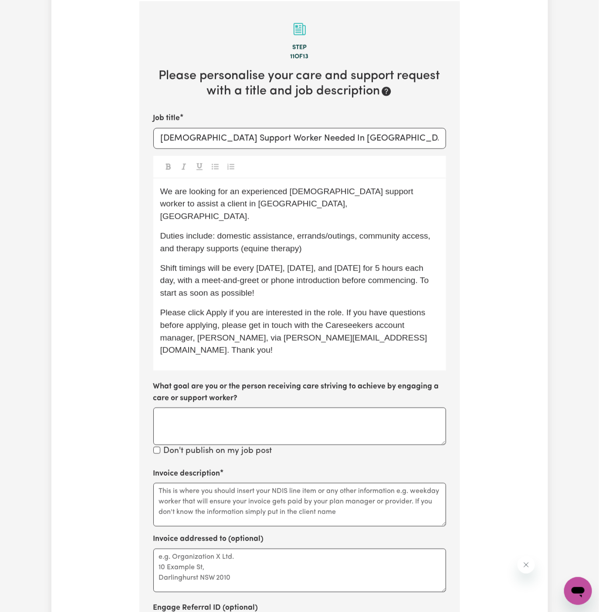
click at [258, 194] on span "We are looking for an experienced female support worker to assist a client in M…" at bounding box center [288, 204] width 256 height 34
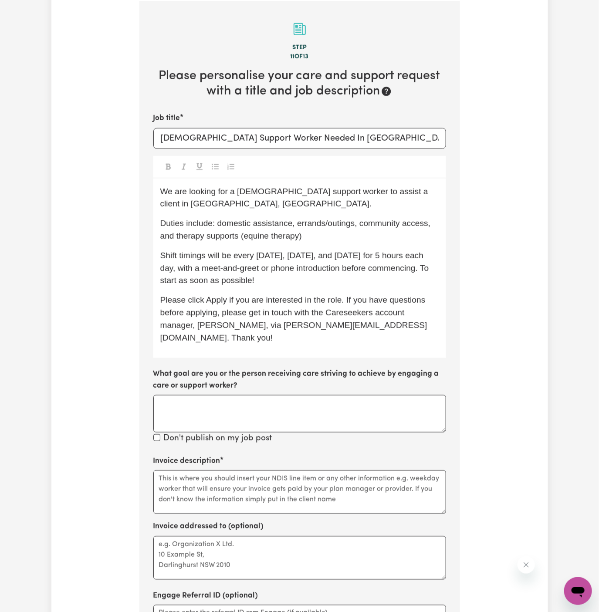
click at [373, 201] on p "We are looking for a female support worker to assist a client in Macquarie Park…" at bounding box center [299, 198] width 279 height 25
click at [349, 237] on p "Duties include: domestic assistance, errands/outings, community access, and the…" at bounding box center [299, 229] width 279 height 25
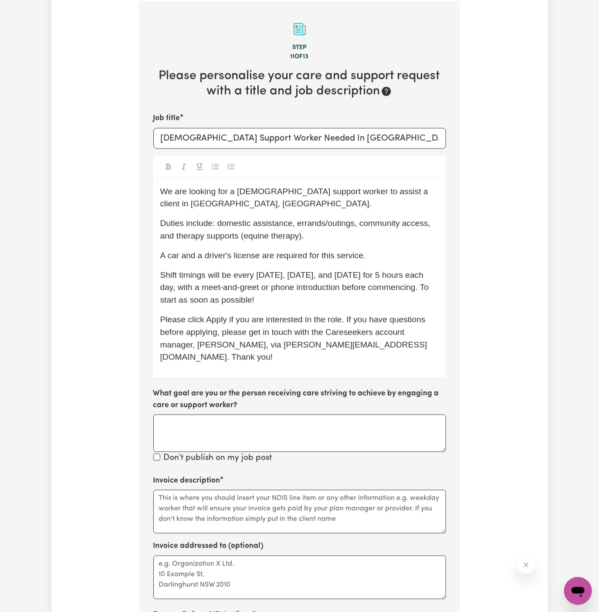
click at [375, 290] on span "Shift timings will be every Tuesday, Thursday, and Friday for 5 hours each day,…" at bounding box center [295, 288] width 271 height 34
click at [398, 290] on span "Shift timings will be every Tuesday, Thursday, and Friday for 5 hours each day,…" at bounding box center [295, 288] width 271 height 34
click at [295, 324] on p "Please click Apply if you are interested in the role. If you have questions bef…" at bounding box center [299, 339] width 279 height 50
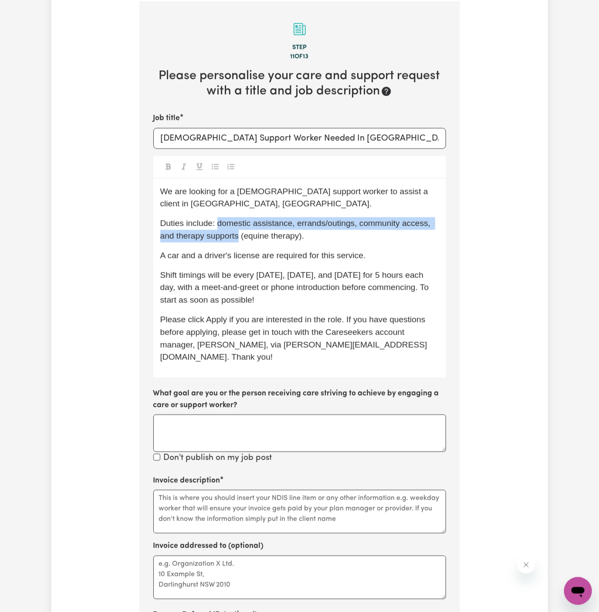
drag, startPoint x: 218, startPoint y: 221, endPoint x: 240, endPoint y: 237, distance: 26.8
click at [240, 237] on span "Duties include: domestic assistance, errands/outings, community access, and the…" at bounding box center [296, 230] width 273 height 22
copy span "domestic assistance, errands/outings, community access, and therapy supports"
drag, startPoint x: 235, startPoint y: 234, endPoint x: 319, endPoint y: 203, distance: 89.6
click at [319, 203] on div "We are looking for a female support worker to assist a client in Macquarie Park…" at bounding box center [299, 279] width 293 height 200
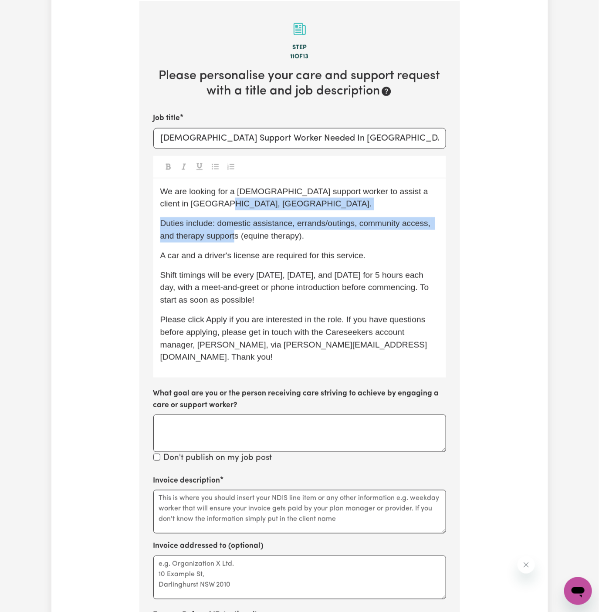
click at [319, 203] on p "We are looking for a female support worker to assist a client in Macquarie Park…" at bounding box center [299, 198] width 279 height 25
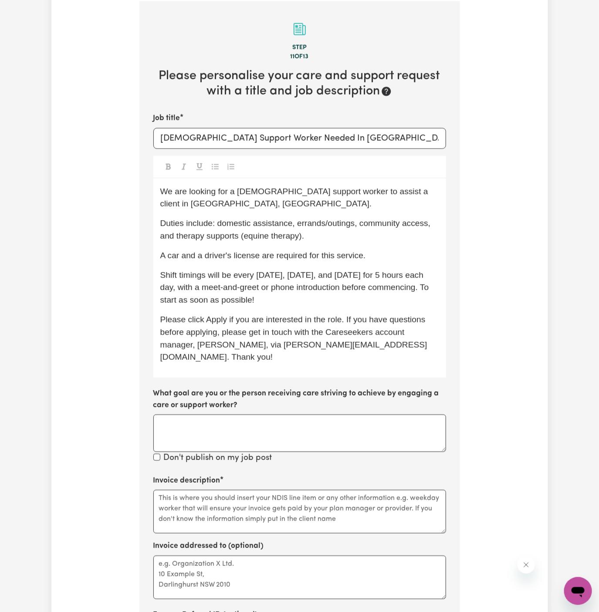
drag, startPoint x: 216, startPoint y: 225, endPoint x: 276, endPoint y: 217, distance: 60.3
click at [276, 217] on p "Duties include: domestic assistance, errands/outings, community access, and the…" at bounding box center [299, 229] width 279 height 25
drag, startPoint x: 217, startPoint y: 224, endPoint x: 428, endPoint y: 225, distance: 210.9
click at [428, 225] on span "Duties include: domestic assistance, errands/outings, community access, and the…" at bounding box center [296, 230] width 273 height 22
copy span "domestic assistance, errands/outings, community access"
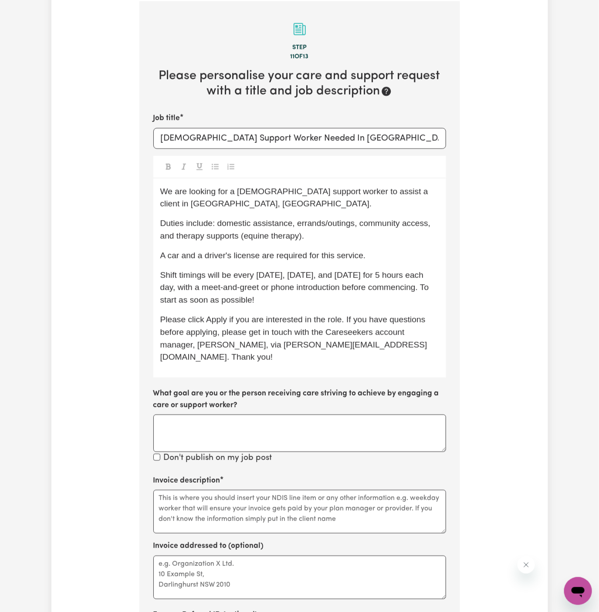
click at [218, 520] on div "Invoice description Invoice addressed to (optional) Engage Referral ID (optiona…" at bounding box center [299, 595] width 293 height 241
click at [228, 497] on textarea "Invoice description" at bounding box center [299, 512] width 293 height 44
paste textarea "domestic assistance, errands/outings, community access"
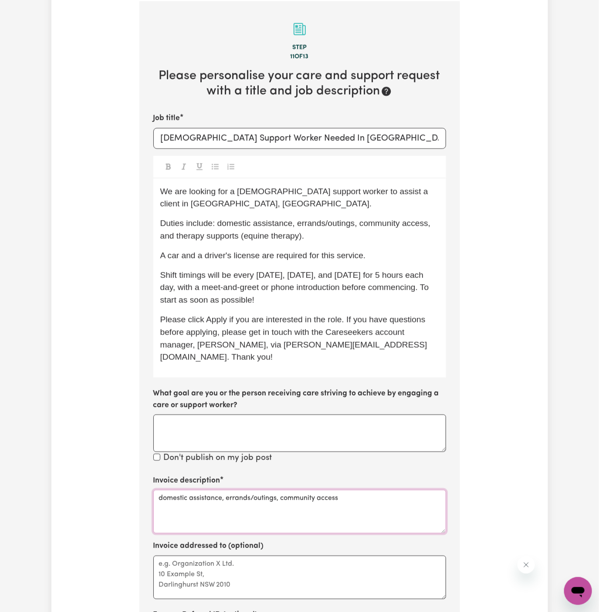
type textarea "domestic assistance, errands/outings, community access"
click at [276, 556] on textarea "Invoice addressed to (optional)" at bounding box center [299, 578] width 293 height 44
paste textarea "Australia Partners In Support"
type textarea "c/o Australia Partners In Support"
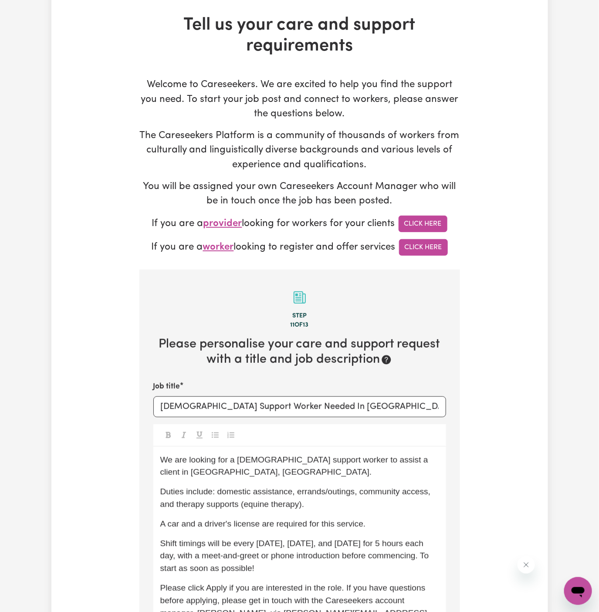
scroll to position [0, 0]
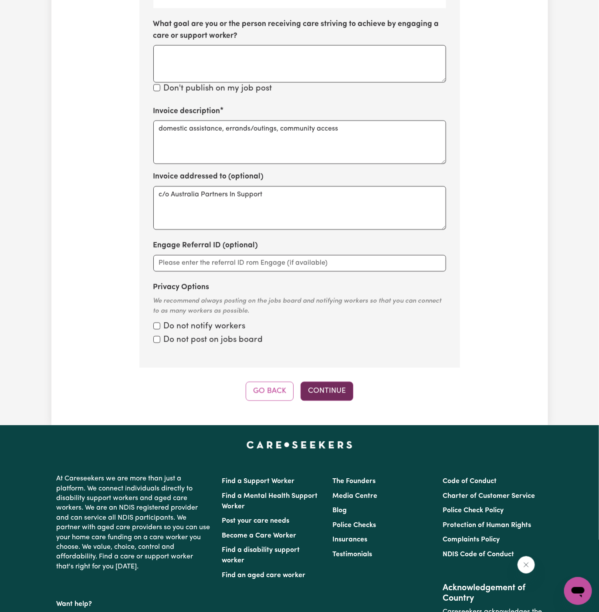
click at [332, 382] on button "Continue" at bounding box center [327, 391] width 53 height 19
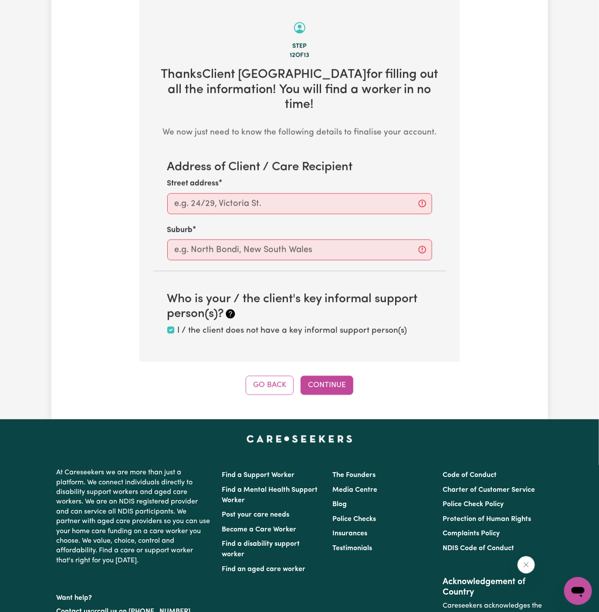
scroll to position [309, 0]
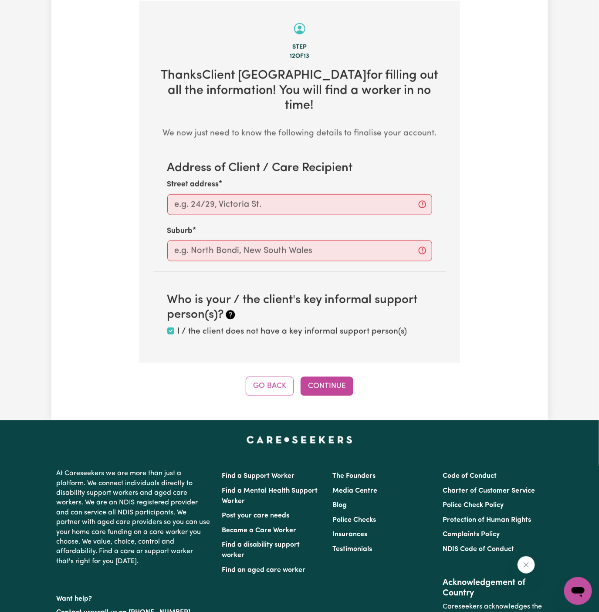
click at [303, 202] on section "Address of Client / Care Recipient Street address Suburb" at bounding box center [299, 211] width 293 height 100
click at [342, 179] on div "Street address" at bounding box center [299, 197] width 265 height 36
click at [335, 194] on input "Street address" at bounding box center [299, 204] width 265 height 21
paste input "Macquarie Park"
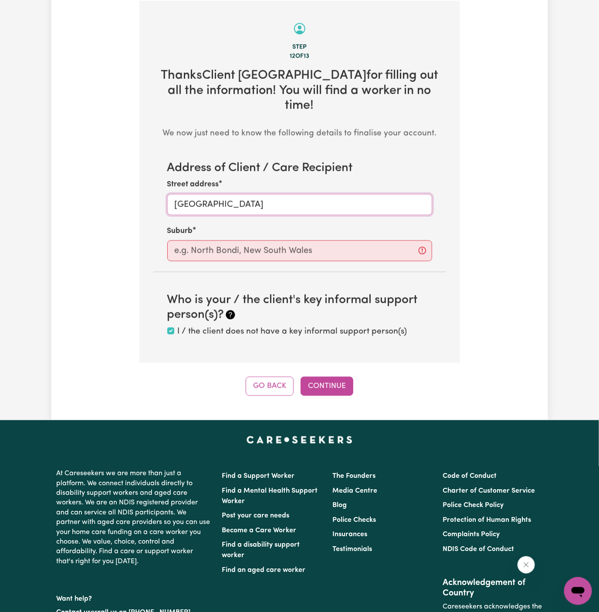
type input "Macquarie Park"
click at [321, 241] on input "text" at bounding box center [299, 251] width 265 height 21
paste input "Macquarie Park"
type input "Macquarie Park"
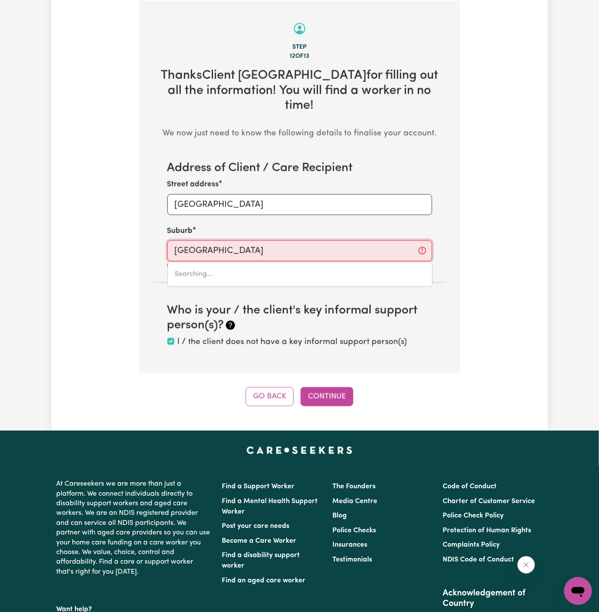
type input "Macquarie Park, New South Wales, 2113"
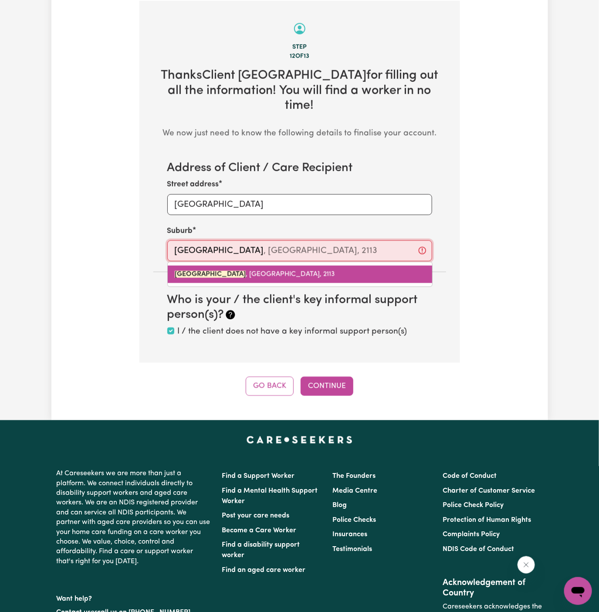
click at [303, 266] on link "MACQUARIE PARK , New South Wales, 2113" at bounding box center [300, 274] width 264 height 17
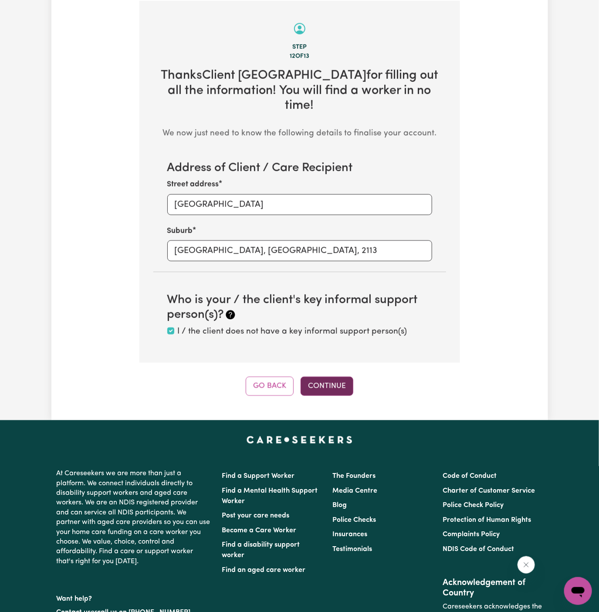
click at [332, 377] on button "Continue" at bounding box center [327, 386] width 53 height 19
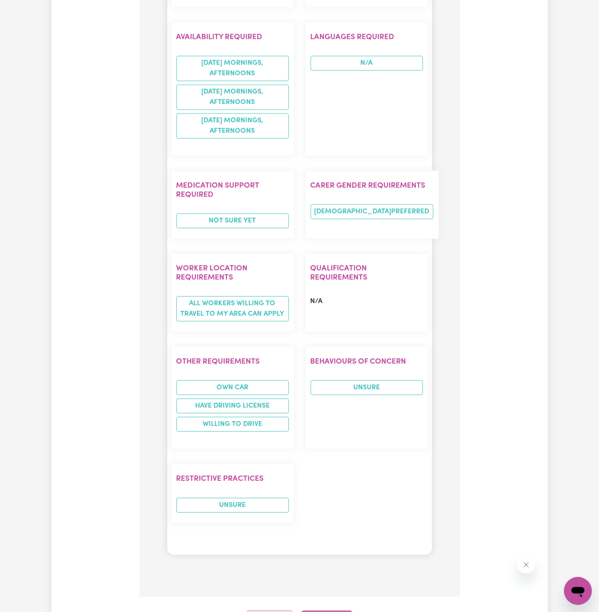
scroll to position [1070, 0]
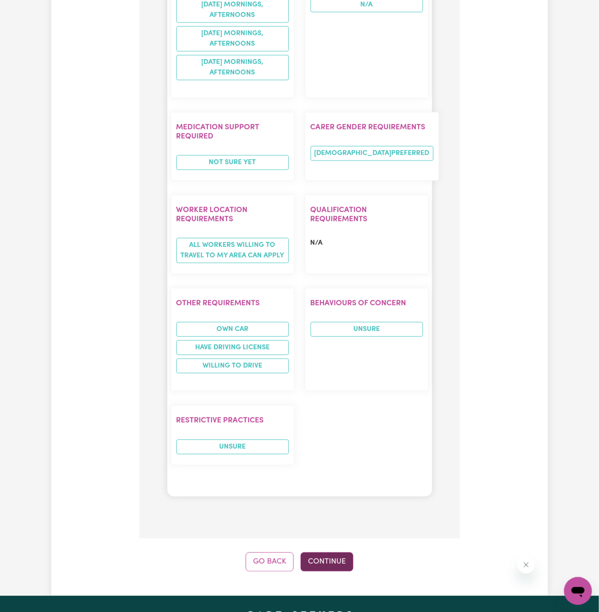
click at [325, 552] on button "Continue" at bounding box center [327, 561] width 53 height 19
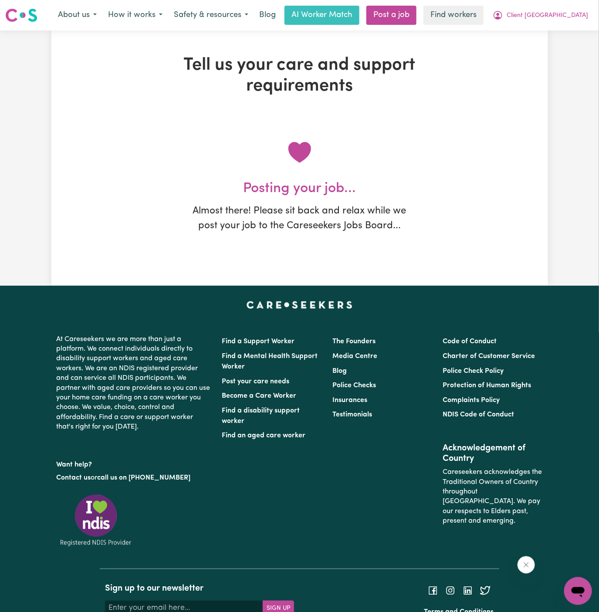
scroll to position [0, 0]
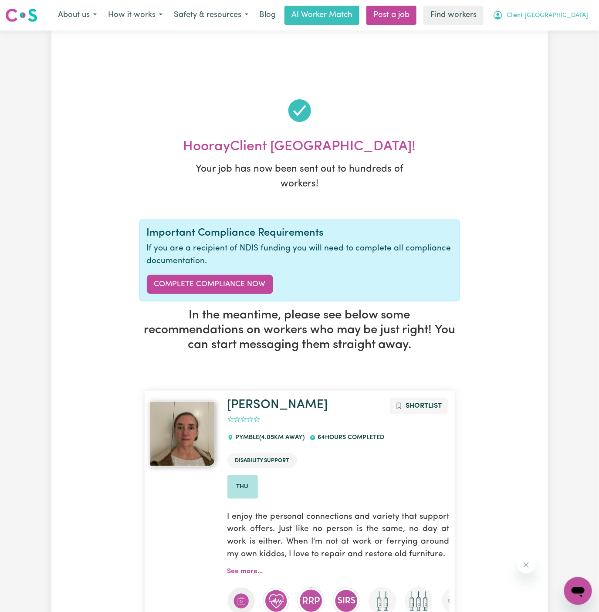
click at [560, 17] on span "Client Macquarie Park" at bounding box center [547, 16] width 81 height 10
click at [560, 28] on link "My Dashboard" at bounding box center [559, 34] width 69 height 17
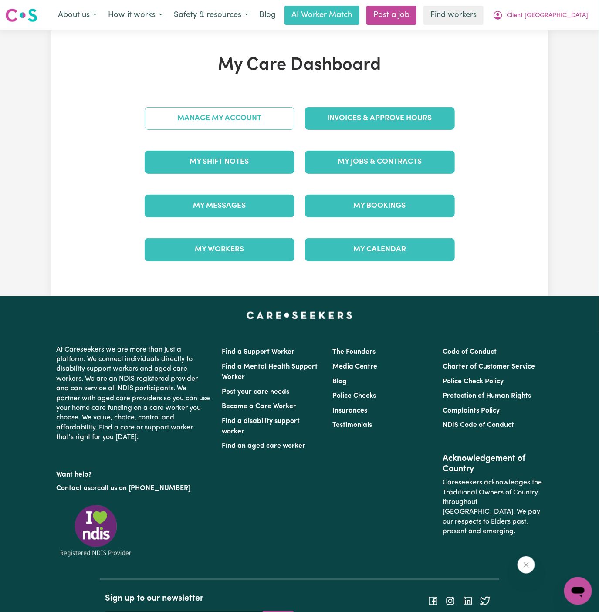
click at [263, 122] on div "Manage My Account" at bounding box center [219, 119] width 160 height 44
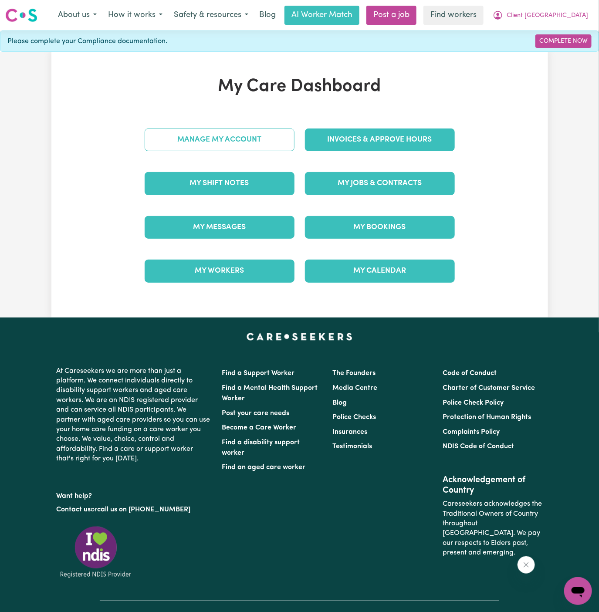
click at [263, 122] on div "Manage My Account" at bounding box center [219, 140] width 160 height 44
click at [263, 136] on link "Manage My Account" at bounding box center [220, 140] width 150 height 23
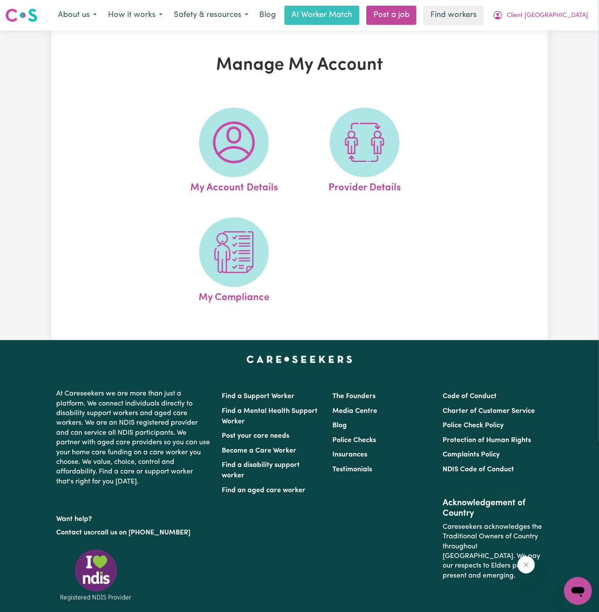
click at [263, 136] on span at bounding box center [234, 143] width 70 height 70
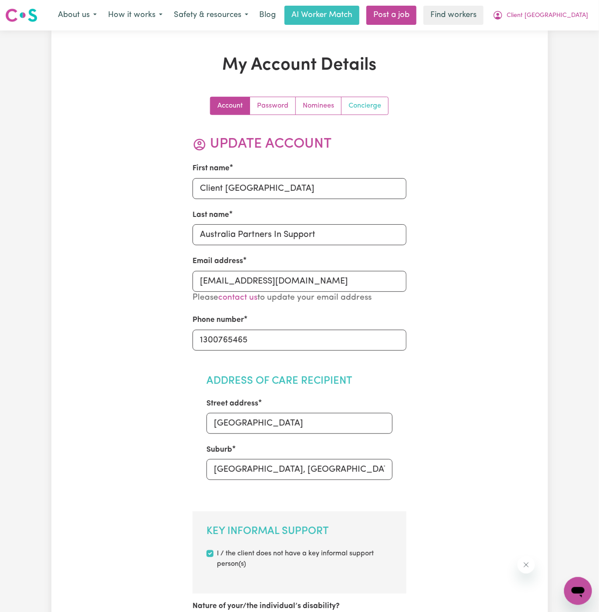
click at [365, 111] on link "Concierge" at bounding box center [365, 105] width 47 height 17
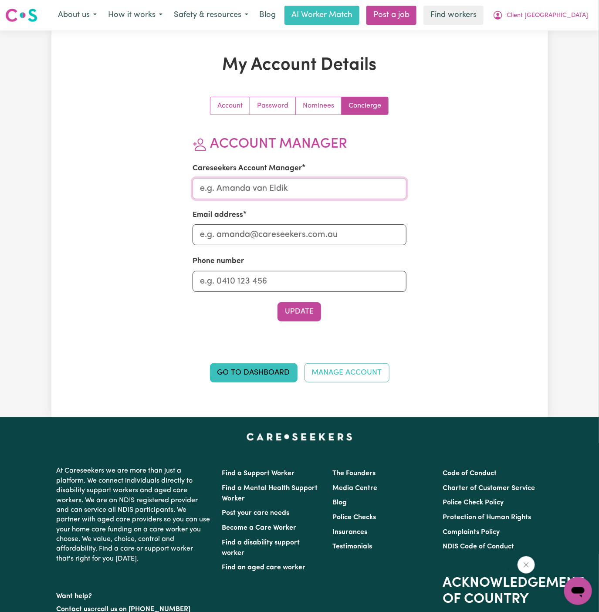
click at [315, 183] on input "Careseekers Account Manager" at bounding box center [300, 188] width 214 height 21
type input "Annie"
click at [289, 230] on input "Email address" at bounding box center [300, 234] width 214 height 21
type input "annie@careseekers.com.au"
click at [292, 282] on input "Phone number" at bounding box center [300, 281] width 214 height 21
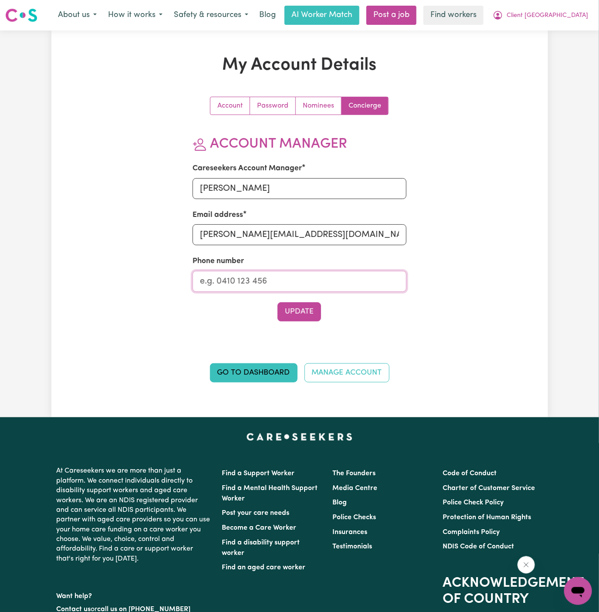
type input "1300765465"
click at [297, 309] on button "Update" at bounding box center [300, 311] width 44 height 19
click at [564, 20] on span "Client Macquarie Park" at bounding box center [547, 16] width 81 height 10
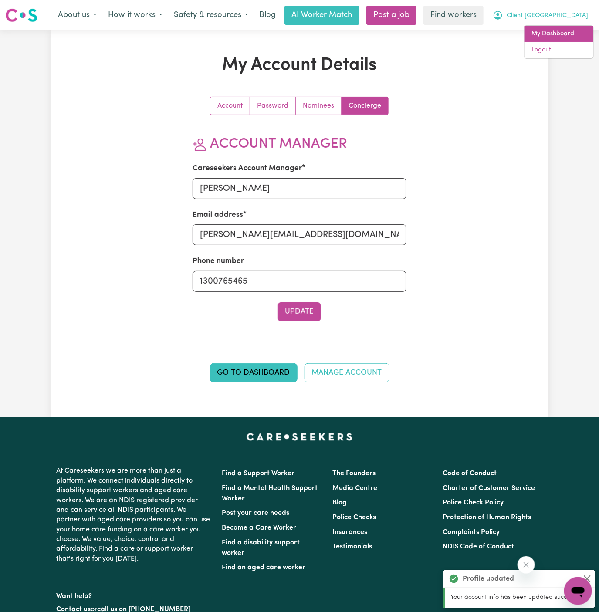
click at [559, 31] on link "My Dashboard" at bounding box center [559, 34] width 69 height 17
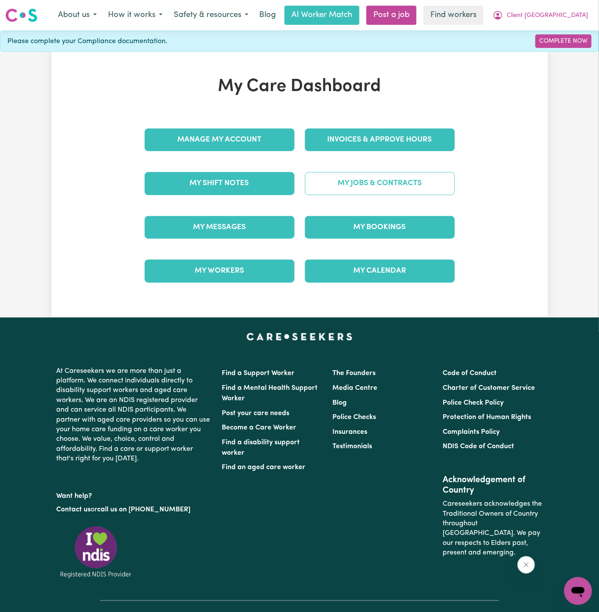
click at [386, 176] on link "My Jobs & Contracts" at bounding box center [380, 183] width 150 height 23
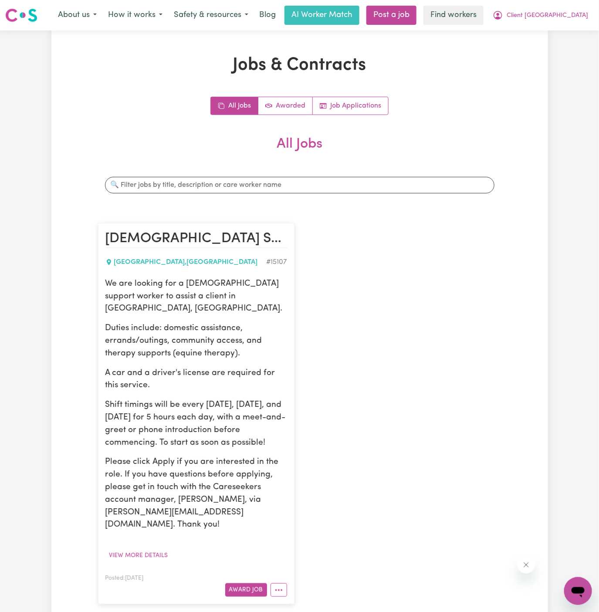
click at [167, 306] on div "We are looking for a female support worker to assist a client in Macquarie Park…" at bounding box center [196, 405] width 182 height 254
drag, startPoint x: 107, startPoint y: 283, endPoint x: 265, endPoint y: 429, distance: 215.2
click at [265, 429] on div "We are looking for a female support worker to assist a client in Macquarie Park…" at bounding box center [196, 405] width 182 height 254
copy div "We are looking for a female support worker to assist a client in Macquarie Park…"
click at [434, 284] on div "Female Support Worker Needed In Macquarie Park, NSW MACQUARIE PARK , New South …" at bounding box center [300, 413] width 414 height 399
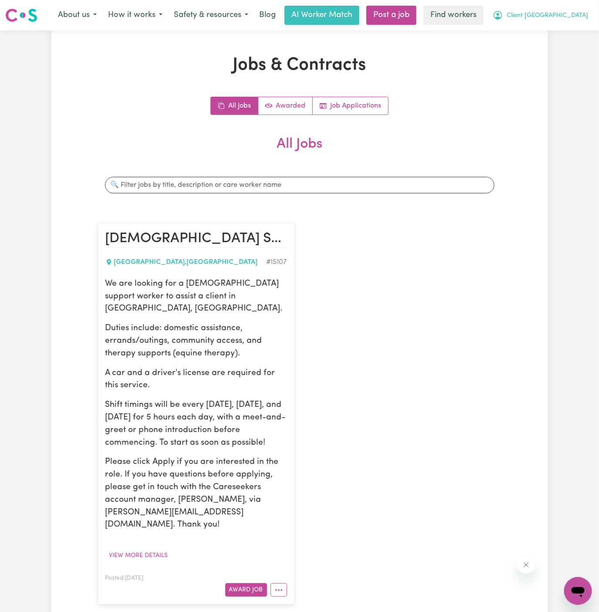
click at [565, 15] on span "Client Macquarie Park" at bounding box center [547, 16] width 81 height 10
click at [565, 35] on link "My Dashboard" at bounding box center [559, 34] width 69 height 17
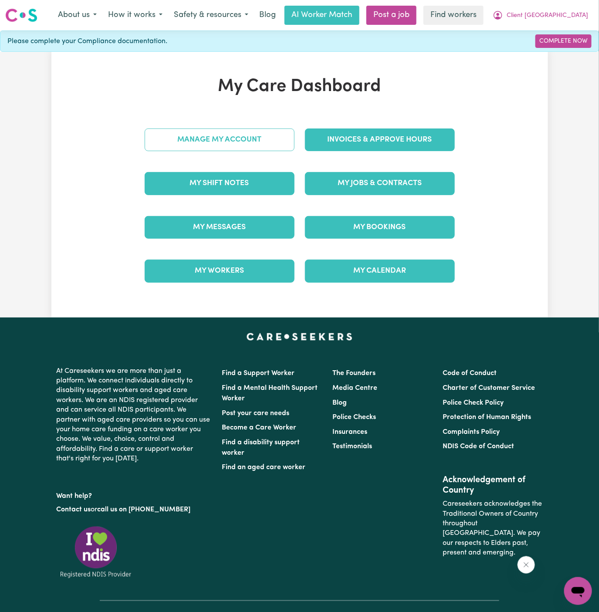
click at [250, 146] on link "Manage My Account" at bounding box center [220, 140] width 150 height 23
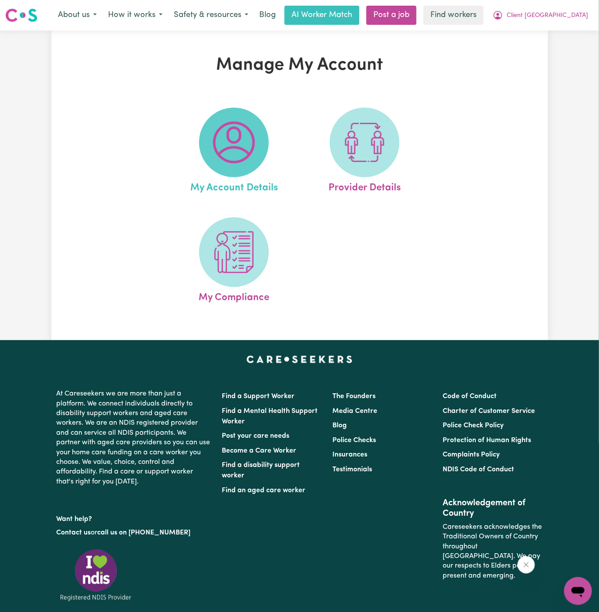
click at [248, 149] on img at bounding box center [234, 143] width 42 height 42
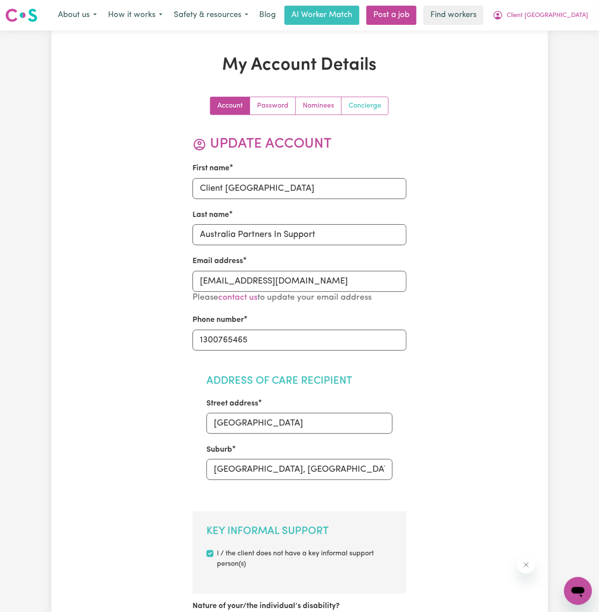
click at [362, 106] on link "Concierge" at bounding box center [365, 105] width 47 height 17
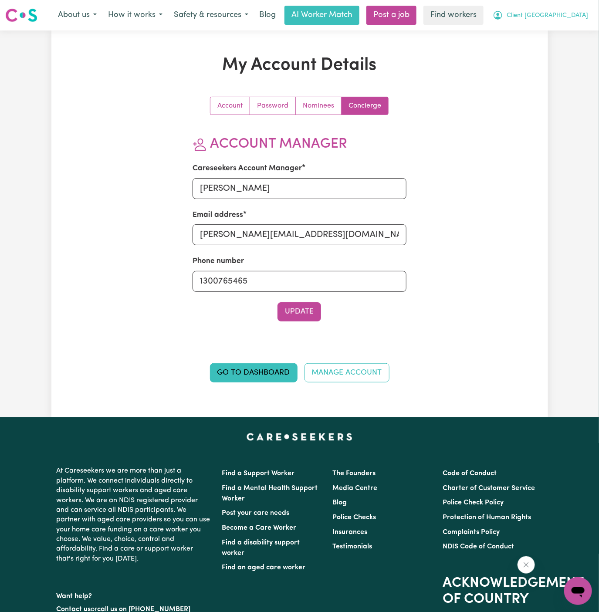
click at [579, 12] on span "Client Macquarie Park" at bounding box center [547, 16] width 81 height 10
click at [567, 31] on link "My Dashboard" at bounding box center [559, 34] width 69 height 17
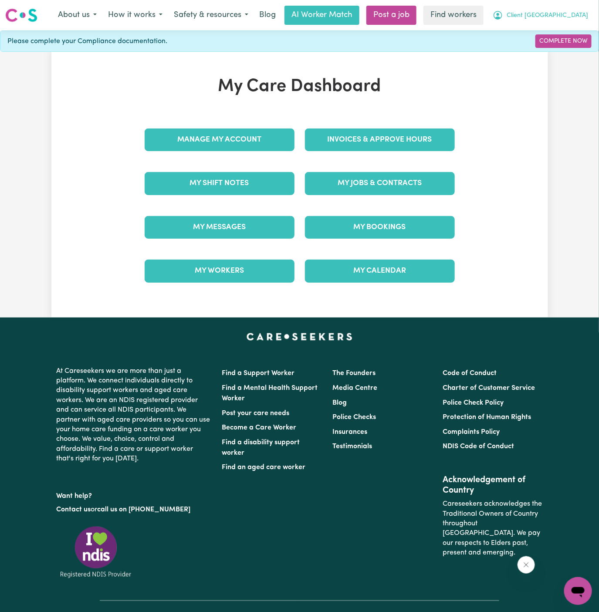
click at [566, 17] on span "Client Macquarie Park" at bounding box center [547, 16] width 81 height 10
click at [566, 41] on link "My Dashboard" at bounding box center [559, 34] width 69 height 17
click at [566, 46] on link "Logout" at bounding box center [559, 50] width 69 height 17
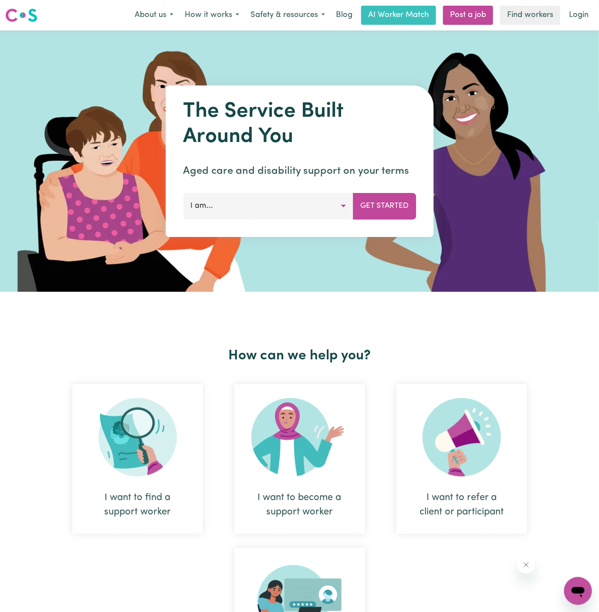
click at [487, 28] on nav "Menu About us How it works Safety & resources Blog AI Worker Match Post a job F…" at bounding box center [299, 15] width 599 height 30
click at [469, 19] on link "Post a job" at bounding box center [468, 15] width 50 height 19
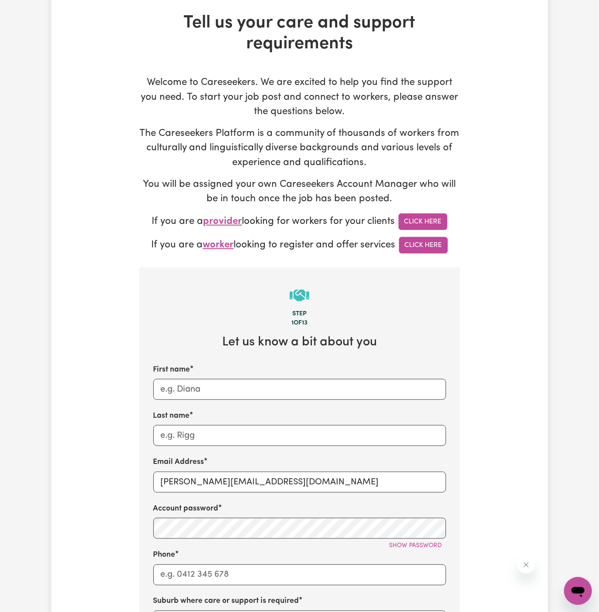
scroll to position [93, 0]
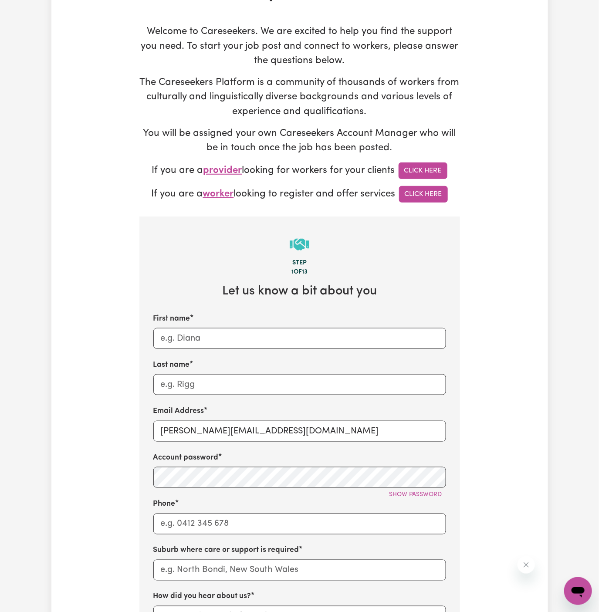
click at [180, 441] on div "First name Last name Email Address dyan@careseekers.com.au Account password Sho…" at bounding box center [299, 493] width 293 height 360
drag, startPoint x: 180, startPoint y: 434, endPoint x: 361, endPoint y: 434, distance: 180.4
click at [361, 434] on input "[PERSON_NAME][EMAIL_ADDRESS][DOMAIN_NAME]" at bounding box center [299, 431] width 293 height 21
click at [244, 424] on input "[PERSON_NAME][EMAIL_ADDRESS][DOMAIN_NAME]" at bounding box center [299, 431] width 293 height 21
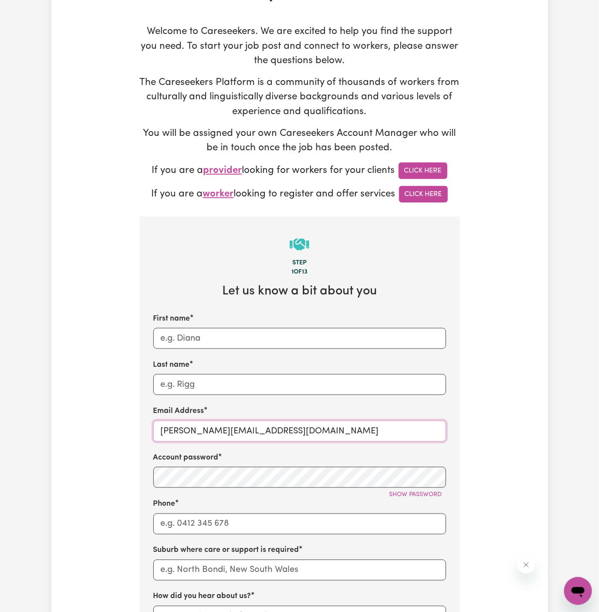
click at [244, 424] on input "[PERSON_NAME][EMAIL_ADDRESS][DOMAIN_NAME]" at bounding box center [299, 431] width 293 height 21
paste input "ClientCapalabaRegionCF"
click at [244, 423] on input "ClientCapalabaRegionCF@careseekers.com.au" at bounding box center [299, 431] width 293 height 21
drag, startPoint x: 250, startPoint y: 429, endPoint x: 154, endPoint y: 428, distance: 95.9
click at [154, 428] on input "ClientCapalabaRegionCF@careseekers.com.au" at bounding box center [299, 431] width 293 height 21
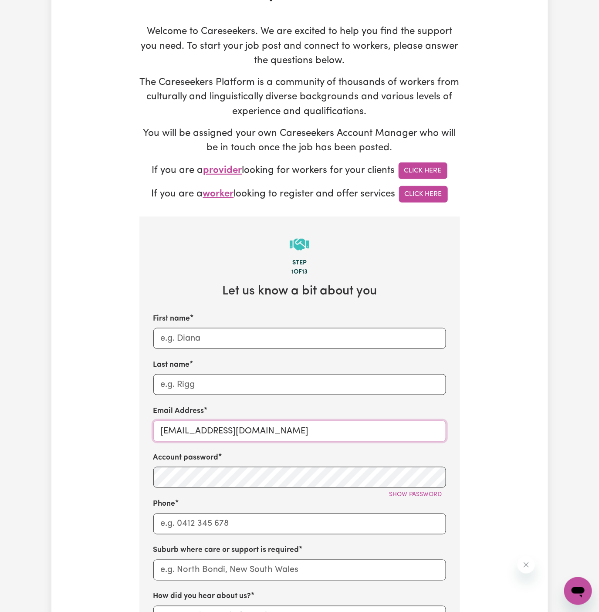
type input "ClientCapalabaRegionCF@careseekers.com.au"
click at [197, 332] on input "First name" at bounding box center [299, 338] width 293 height 21
paste input "ClientCapalabaRegion"
click at [180, 338] on input "ClientCapalabaRegion" at bounding box center [299, 338] width 293 height 21
click at [184, 339] on input "ClientCapalabaRegion" at bounding box center [299, 338] width 293 height 21
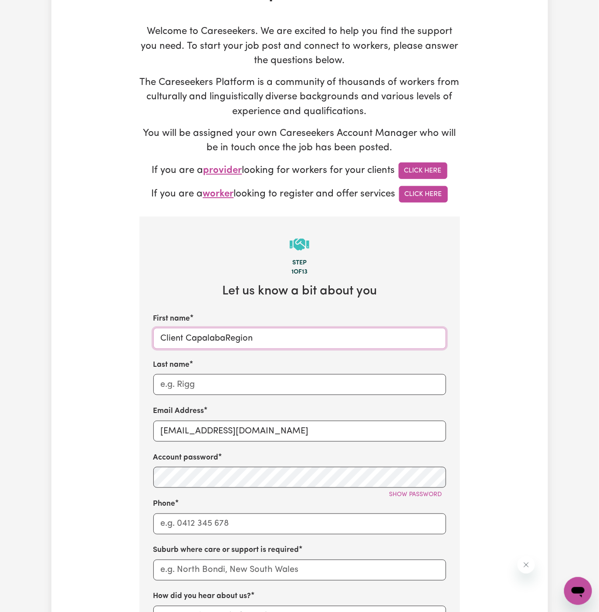
click at [226, 339] on input "Client CapalabaRegion" at bounding box center [299, 338] width 293 height 21
type input "Client Capalaba Region"
click at [246, 384] on input "Last name" at bounding box center [299, 384] width 293 height 21
click at [307, 374] on input "Last name" at bounding box center [299, 384] width 293 height 21
paste input "Chosen Family"
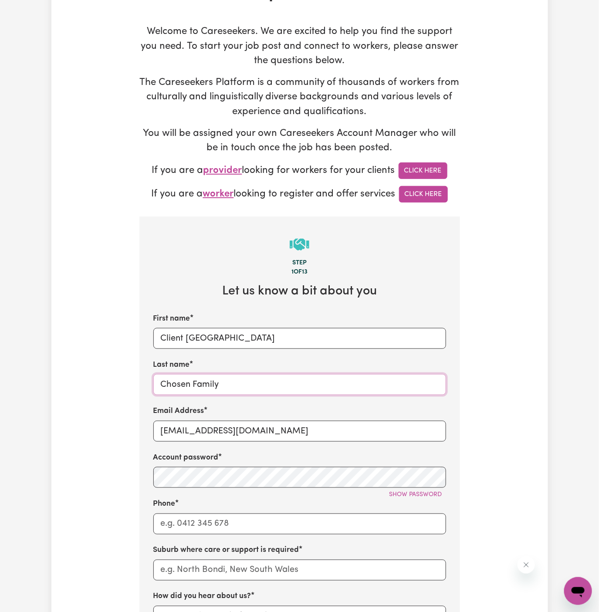
type input "Chosen Family"
click at [254, 505] on div "Phone" at bounding box center [299, 516] width 293 height 36
click at [250, 518] on input "Phone" at bounding box center [299, 524] width 293 height 21
type input "1300765465"
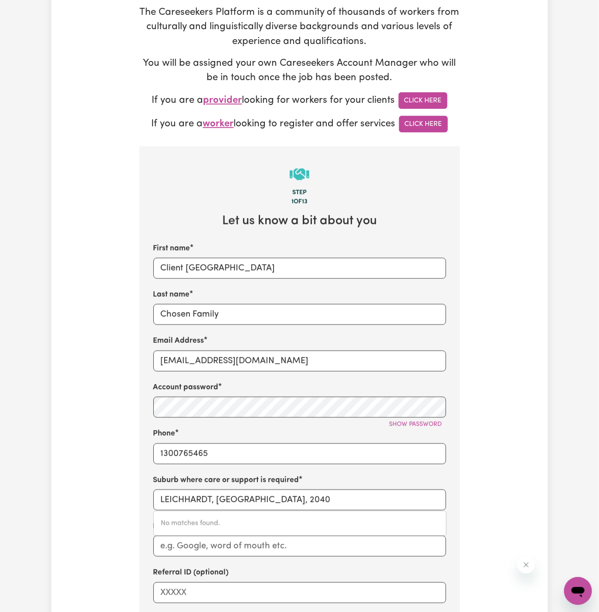
scroll to position [225, 0]
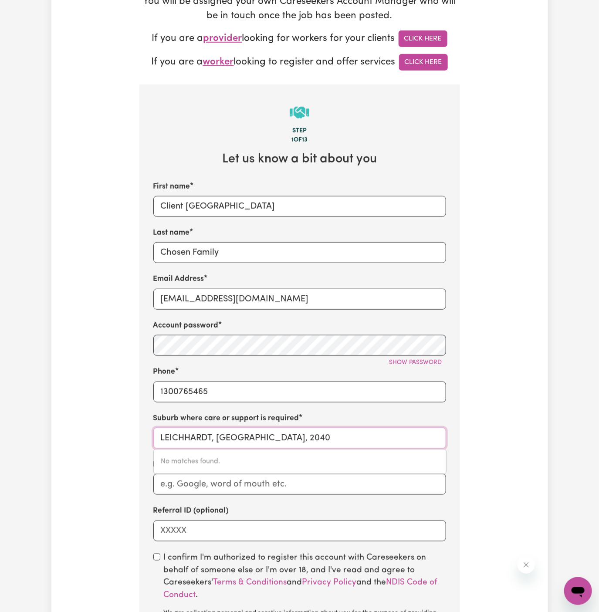
click at [285, 443] on input "LEICHHARDT, [GEOGRAPHIC_DATA], 2040" at bounding box center [299, 438] width 293 height 21
paste input "Capalaba"
type input "Capalaba"
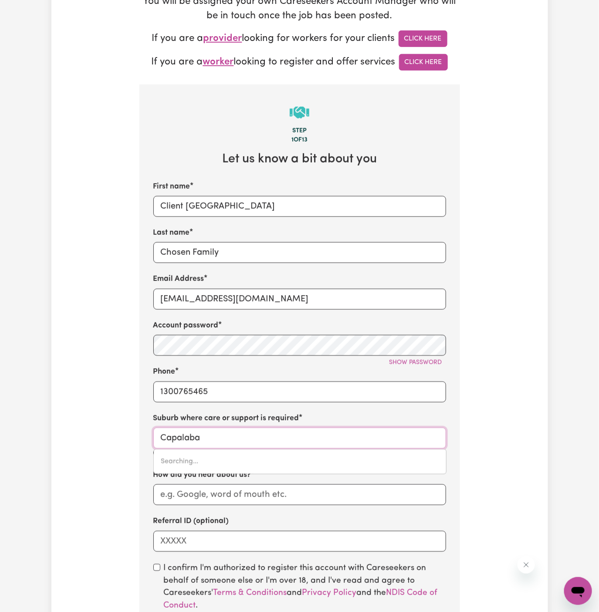
type input "Capalaba, Queensland, 4157"
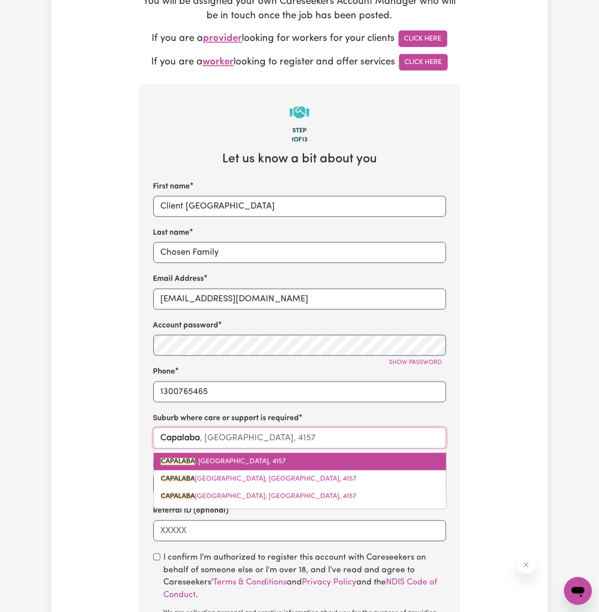
click at [286, 465] on link "CAPALABA , Queensland, 4157" at bounding box center [300, 461] width 292 height 17
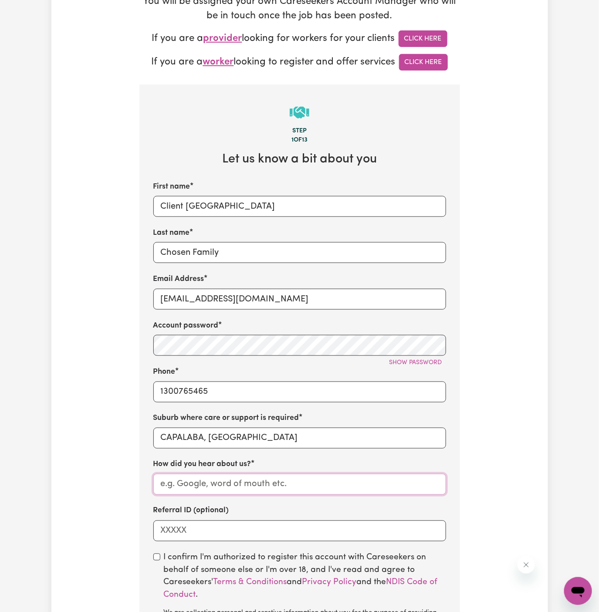
click at [313, 485] on input "How did you hear about us?" at bounding box center [299, 484] width 293 height 21
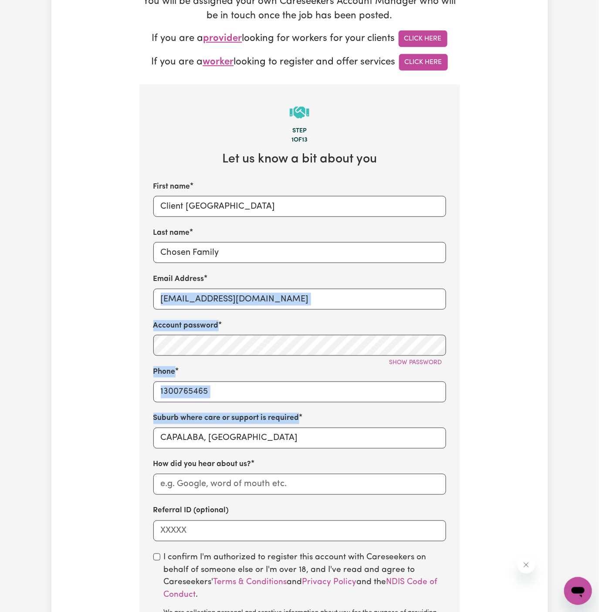
drag, startPoint x: 392, startPoint y: 421, endPoint x: 523, endPoint y: 286, distance: 188.6
click at [523, 286] on div "Tell us your care and support requirements Welcome to Careseekers. We are excit…" at bounding box center [299, 301] width 497 height 943
type input "CAPALABA, Queensland, 4157"
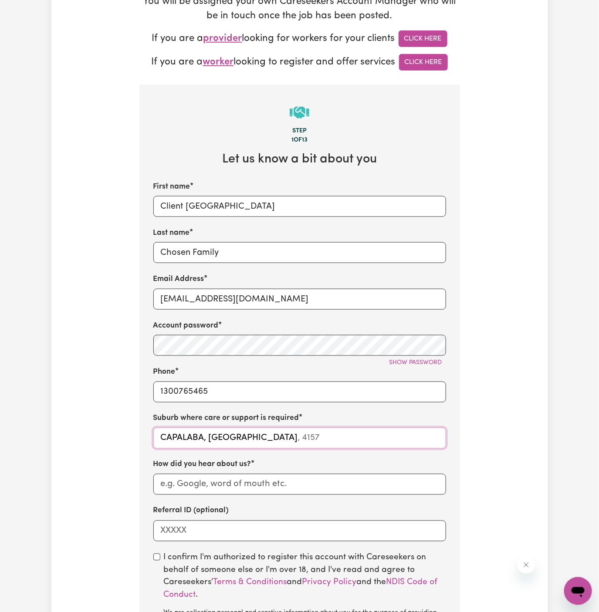
click at [301, 438] on input "CAPALABA, Queensland" at bounding box center [299, 438] width 293 height 21
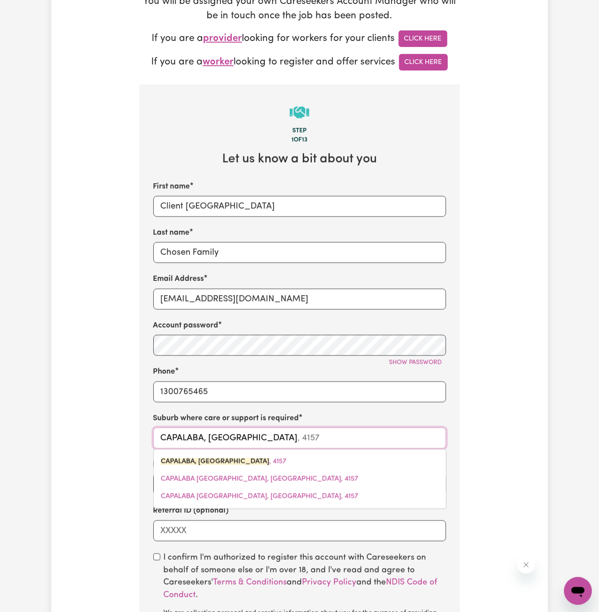
click at [301, 438] on input "CAPALABA, Queensland" at bounding box center [299, 438] width 293 height 21
type input "CAPALABA, Queensland, 4157"
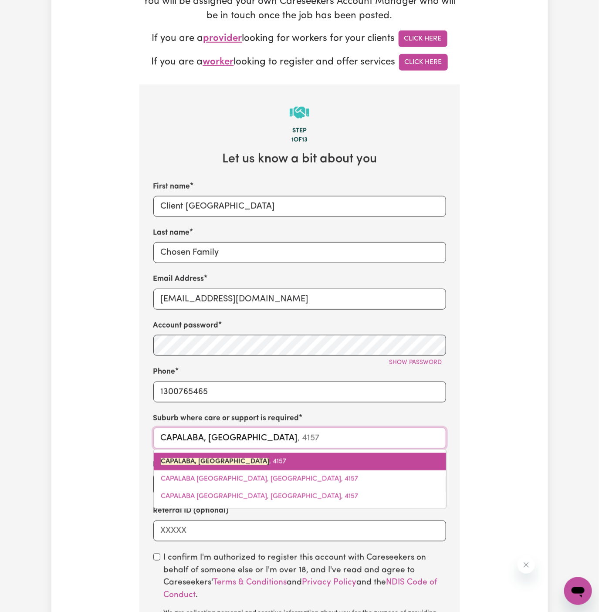
click at [246, 456] on link "CAPALABA, Queensland , 4157" at bounding box center [300, 461] width 292 height 17
type input "CAPALABA, Queensland, 4157"
click at [274, 459] on link "CAPALABA, Queensland, 4157" at bounding box center [300, 461] width 292 height 17
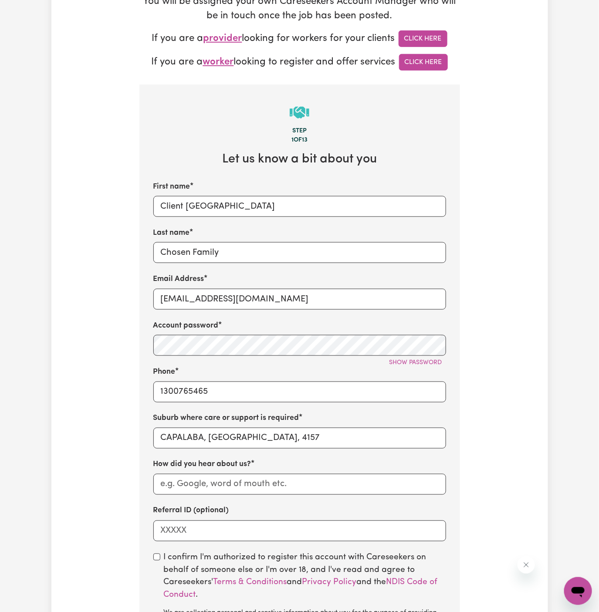
click at [305, 496] on div "First name Client Capalaba Region Last name Chosen Family Email Address ClientC…" at bounding box center [299, 361] width 293 height 360
click at [252, 482] on input "How did you hear about us?" at bounding box center [299, 484] width 293 height 21
paste input "Chosen Family"
type input "Chosen Family"
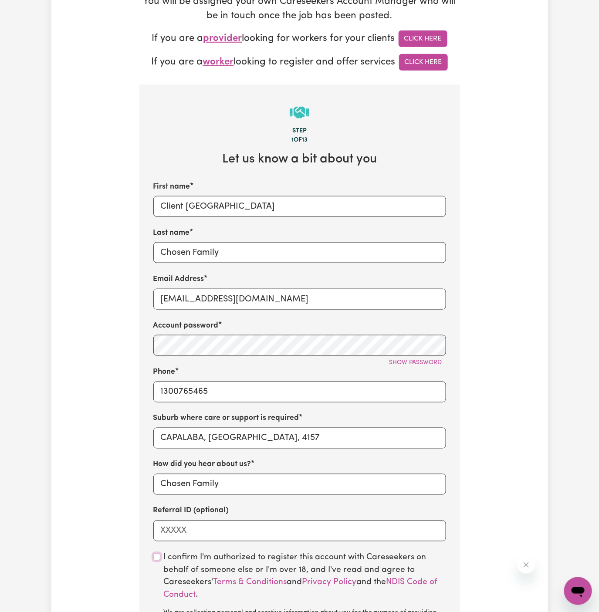
click at [157, 556] on input "checkbox" at bounding box center [156, 557] width 7 height 7
checkbox input "true"
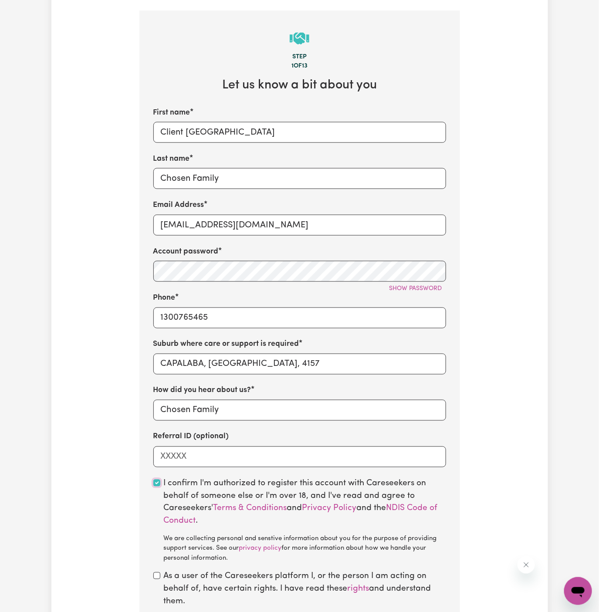
scroll to position [324, 0]
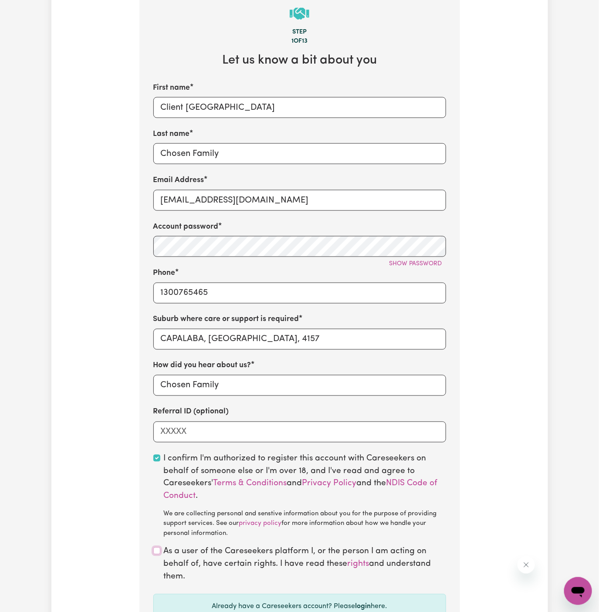
click at [156, 548] on input "checkbox" at bounding box center [156, 551] width 7 height 7
checkbox input "true"
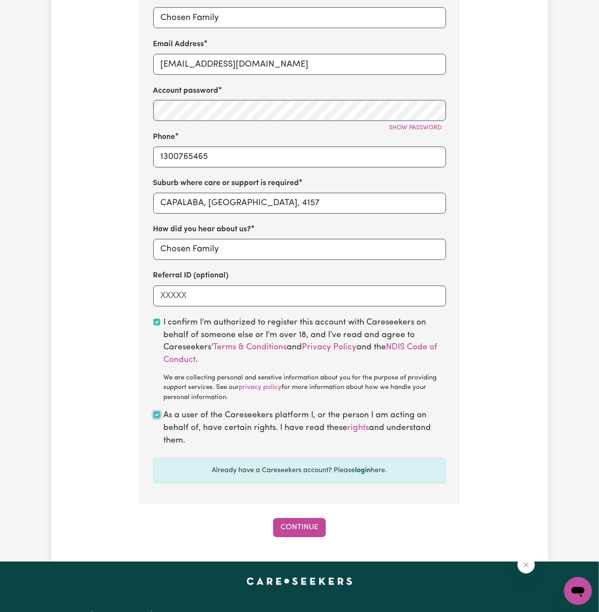
scroll to position [543, 0]
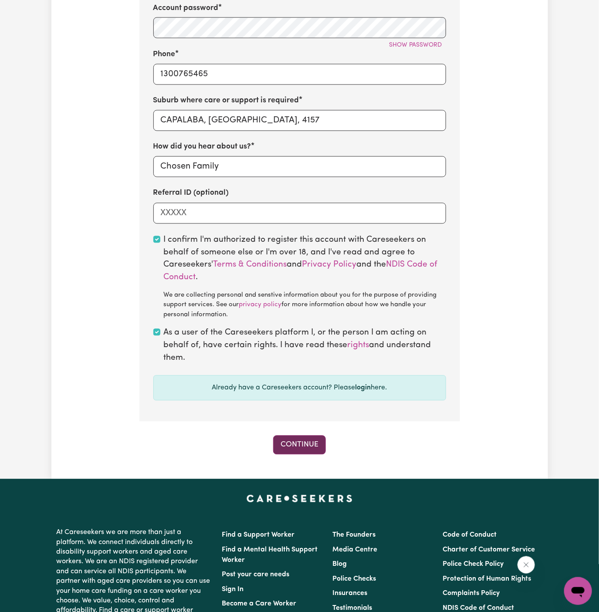
click at [303, 447] on button "Continue" at bounding box center [299, 445] width 53 height 19
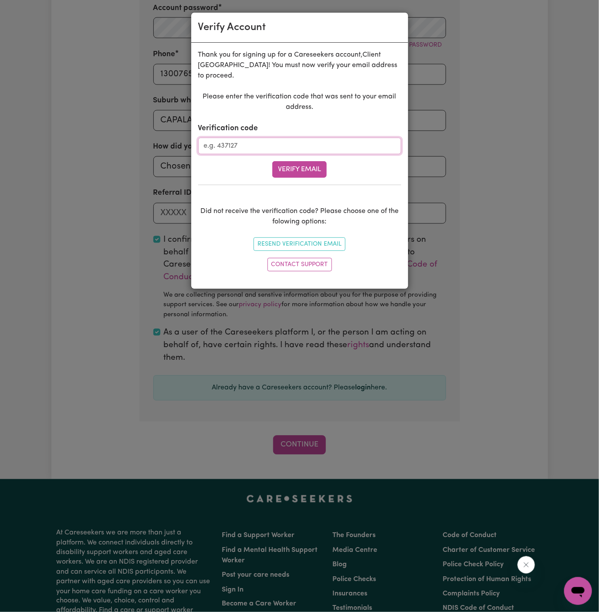
click at [288, 141] on input "Verification code" at bounding box center [299, 146] width 203 height 17
paste input "206871"
type input "206871"
click at [314, 167] on button "Verify Email" at bounding box center [299, 169] width 54 height 17
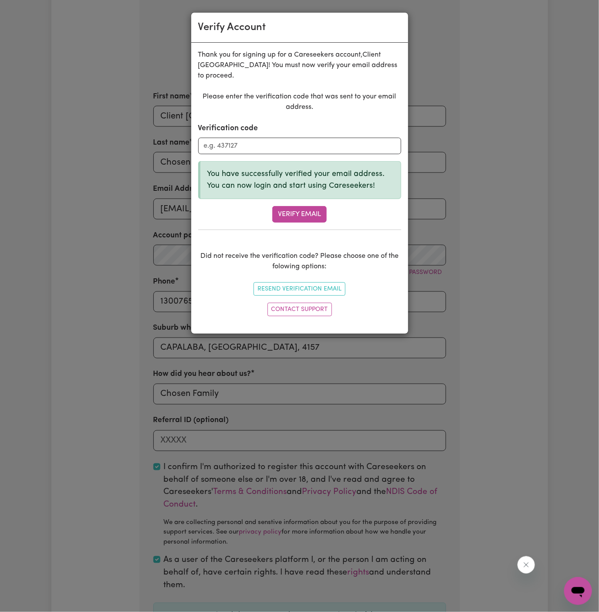
scroll to position [309, 0]
